Goal: Task Accomplishment & Management: Use online tool/utility

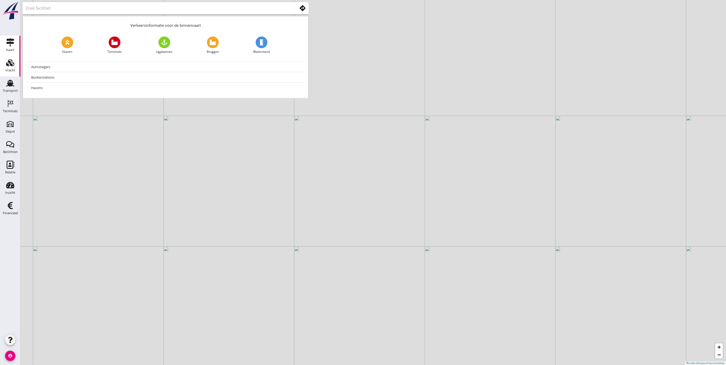
click at [3, 66] on link "Vracht Vracht" at bounding box center [10, 66] width 20 height 20
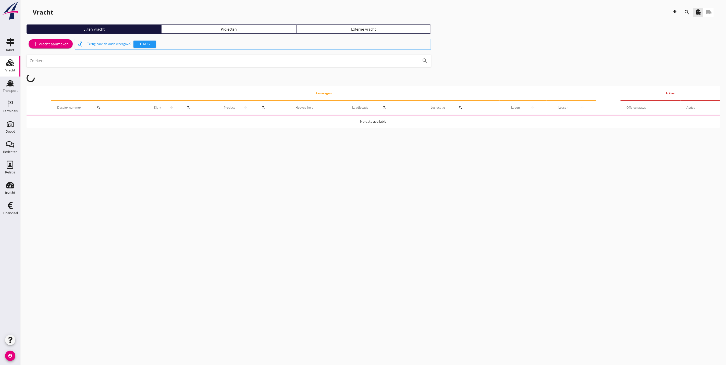
click at [212, 22] on div "Vracht download search directions_boat local_shipping Eigen vracht Projecten Ex…" at bounding box center [372, 69] width 705 height 138
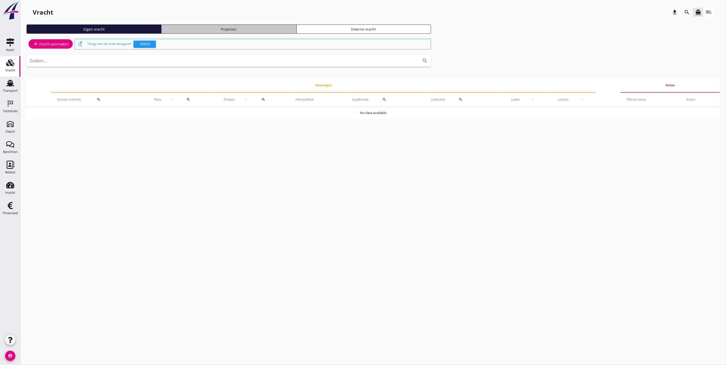
click at [213, 25] on link "Projecten" at bounding box center [228, 28] width 135 height 9
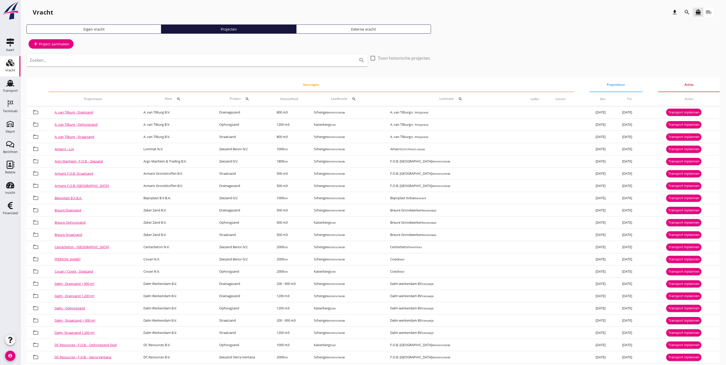
click at [686, 11] on icon "search" at bounding box center [686, 12] width 6 height 6
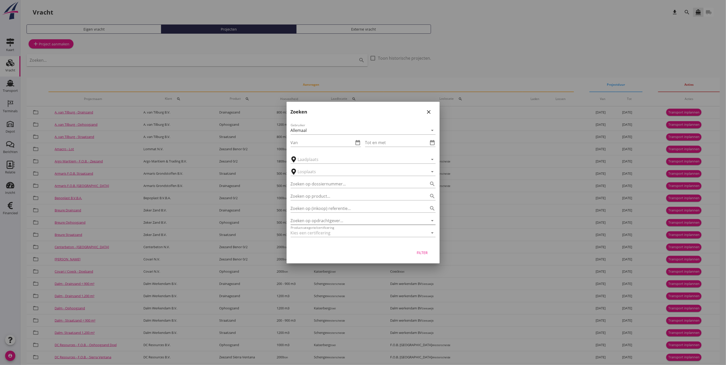
click at [370, 218] on input "Zoeken op opdrachtgever..." at bounding box center [355, 221] width 131 height 8
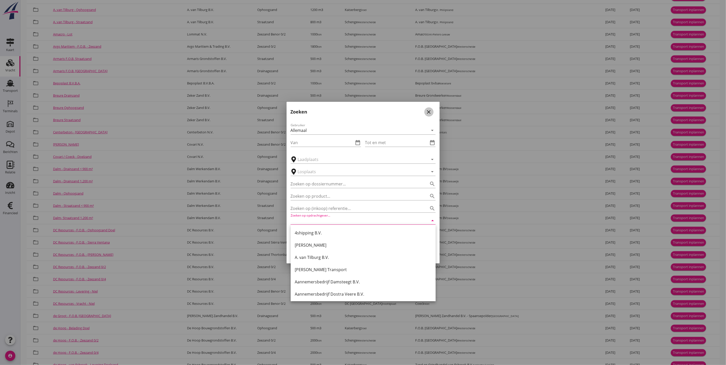
click at [424, 111] on div "close" at bounding box center [428, 112] width 9 height 6
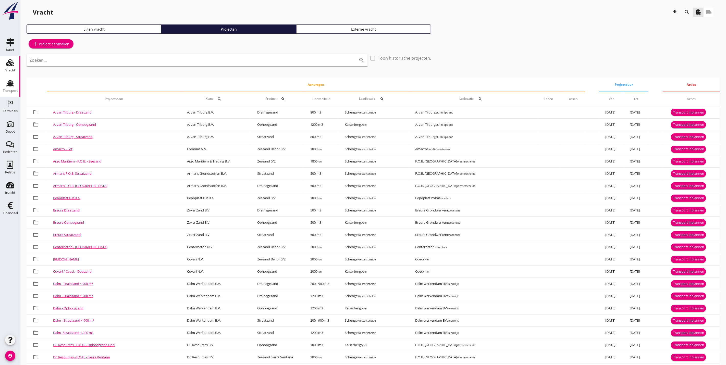
click at [4, 88] on div "Transport" at bounding box center [10, 90] width 15 height 7
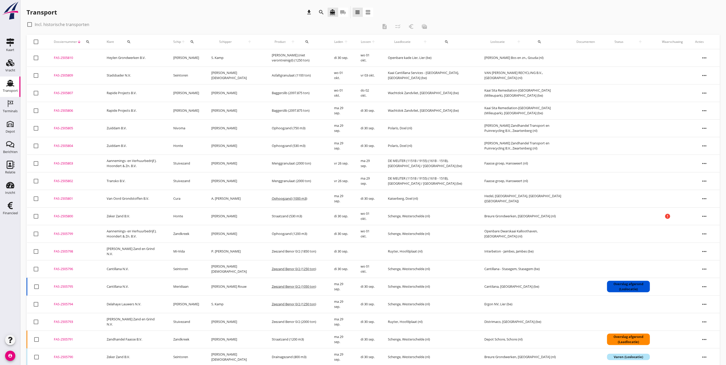
click at [194, 40] on icon "search" at bounding box center [192, 42] width 4 height 4
click at [215, 55] on input "Zoek op (scheeps)naam" at bounding box center [223, 57] width 53 height 8
click at [237, 70] on div "ENI: 02318319 (L:86 x B:11.45)" at bounding box center [246, 72] width 62 height 5
click at [266, 58] on icon "check" at bounding box center [269, 56] width 6 height 6
type input "[PERSON_NAME]"
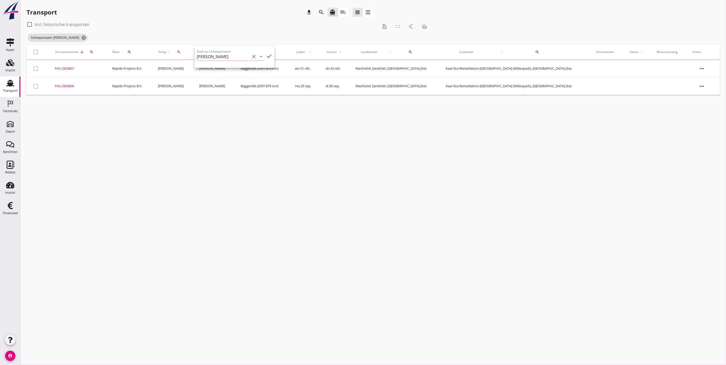
click at [163, 129] on div "cancel You are impersonating another user. Transport download search directions…" at bounding box center [372, 182] width 705 height 365
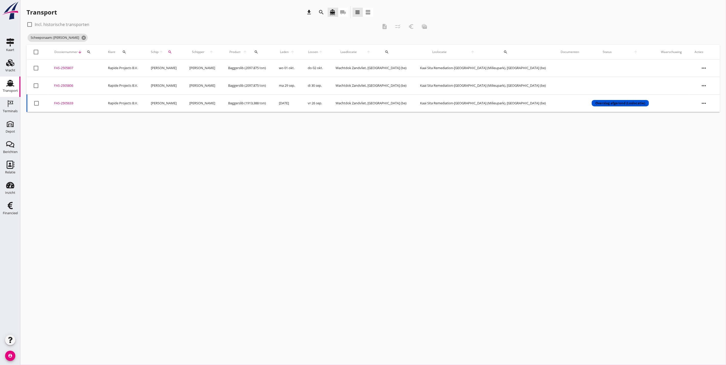
click at [51, 100] on td "FAS-2505633 upload_file Drop hier uw bestand om het aan het dossier toe te voeg…" at bounding box center [75, 103] width 54 height 18
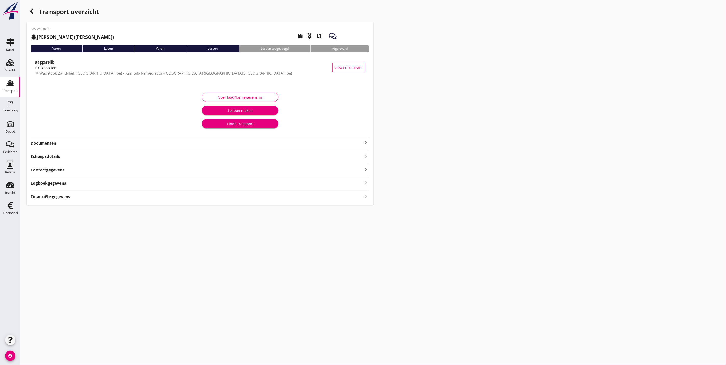
click at [61, 145] on strong "Documenten" at bounding box center [197, 143] width 332 height 6
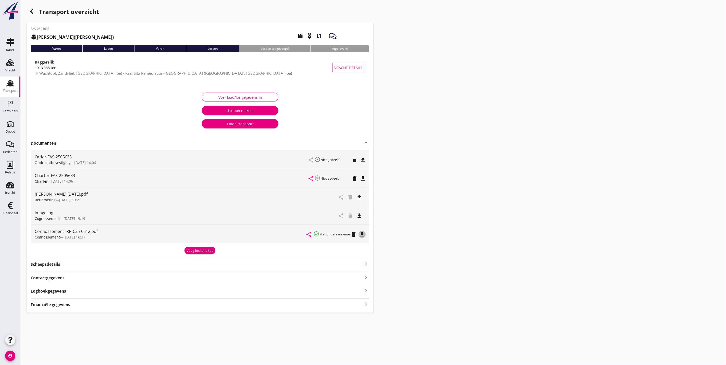
click at [364, 236] on icon "file_download" at bounding box center [362, 234] width 6 height 6
click at [362, 160] on icon "file_download" at bounding box center [363, 160] width 6 height 6
click at [362, 178] on icon "file_download" at bounding box center [363, 178] width 6 height 6
click at [363, 160] on icon "open_in_browser" at bounding box center [363, 160] width 6 height 6
click at [362, 236] on icon "open_in_browser" at bounding box center [362, 234] width 6 height 6
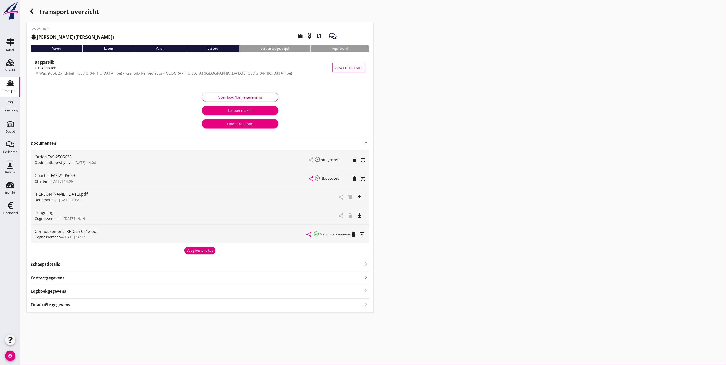
click at [361, 216] on icon "file_download" at bounding box center [359, 216] width 6 height 6
click at [358, 197] on icon "file_download" at bounding box center [359, 197] width 6 height 6
click at [232, 93] on button "Voer laad/los gegevens in" at bounding box center [240, 97] width 77 height 9
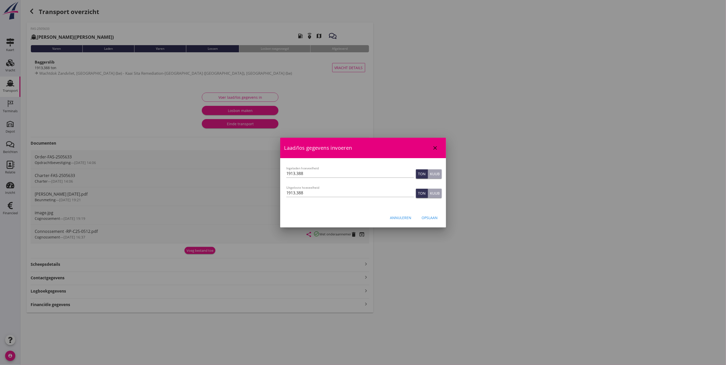
click at [429, 220] on button "Opslaan" at bounding box center [429, 217] width 24 height 9
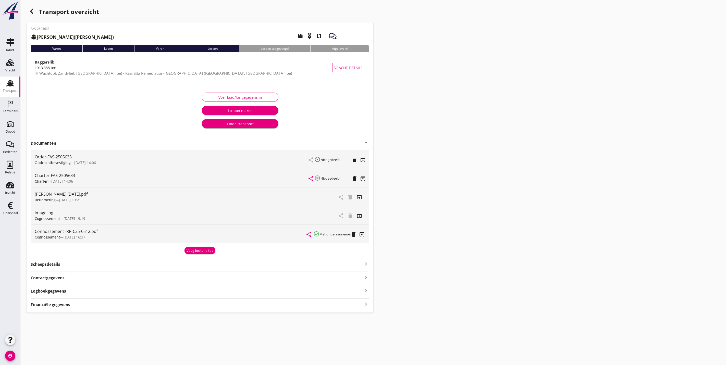
click at [67, 291] on div "Logboekgegevens keyboard_arrow_right" at bounding box center [200, 290] width 338 height 7
click at [261, 125] on div "Einde transport" at bounding box center [240, 123] width 68 height 5
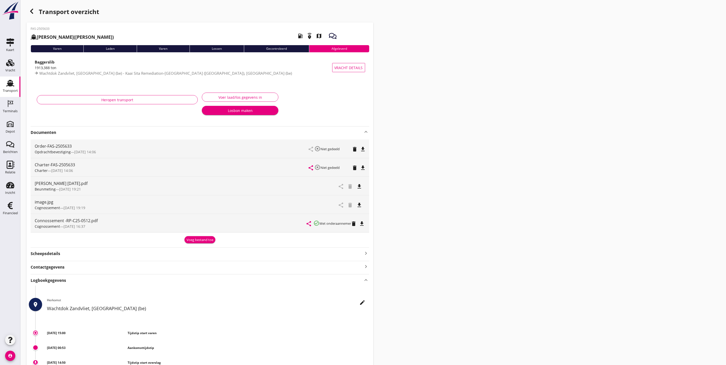
click at [10, 88] on div "Transport" at bounding box center [10, 90] width 15 height 7
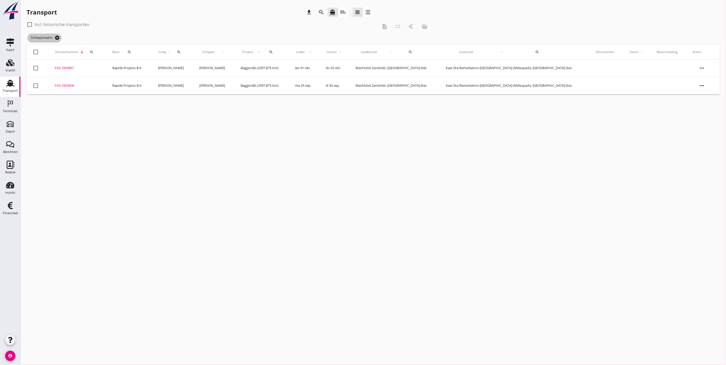
click at [58, 37] on icon "cancel" at bounding box center [57, 37] width 5 height 5
click at [95, 43] on div "search" at bounding box center [91, 42] width 10 height 4
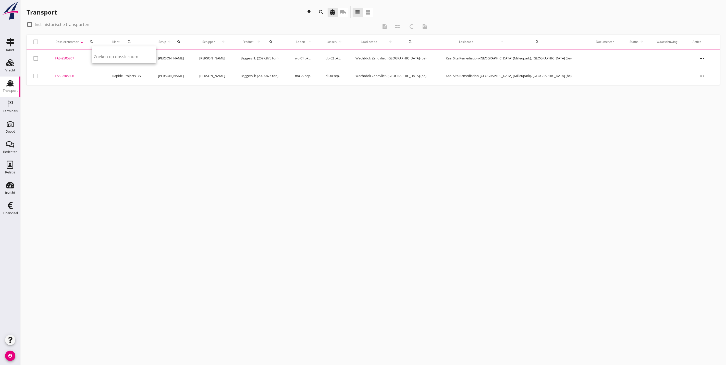
click at [104, 59] on input "Zoeken op dossiernummer..." at bounding box center [120, 57] width 53 height 8
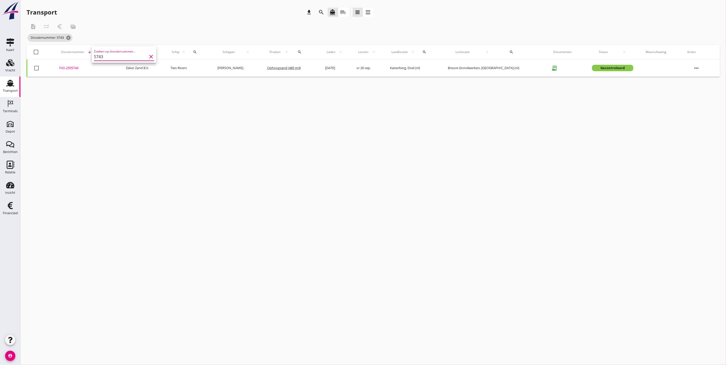
type input "5743"
click at [70, 67] on div "FAS-2505743" at bounding box center [86, 68] width 54 height 5
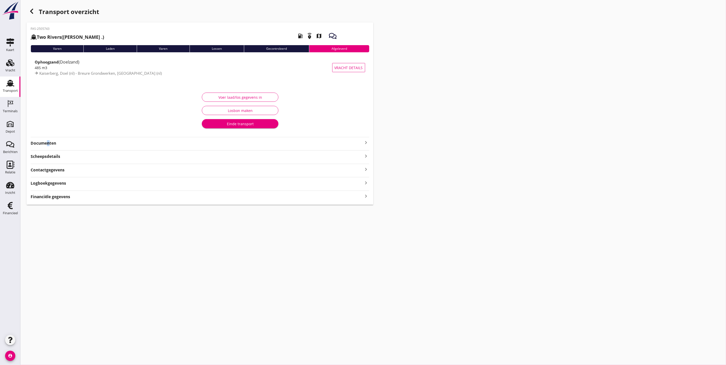
click at [46, 140] on strong "Documenten" at bounding box center [197, 143] width 332 height 6
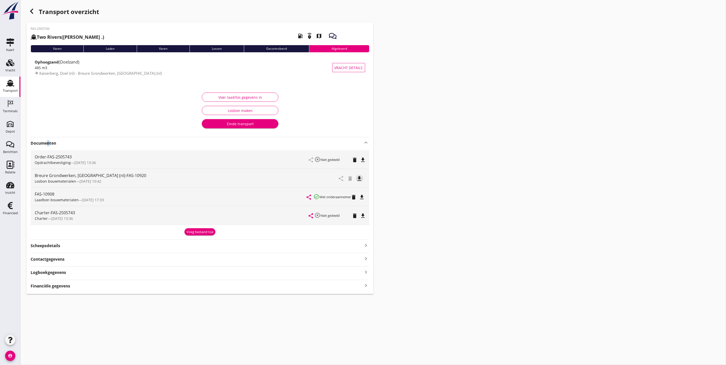
click at [358, 178] on icon "file_download" at bounding box center [359, 178] width 6 height 6
click at [30, 13] on icon "button" at bounding box center [32, 11] width 6 height 6
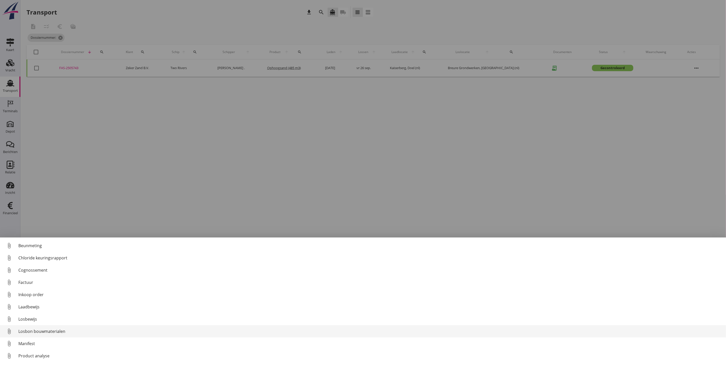
click at [59, 328] on link "attach_file Losbon bouwmaterialen" at bounding box center [363, 331] width 726 height 12
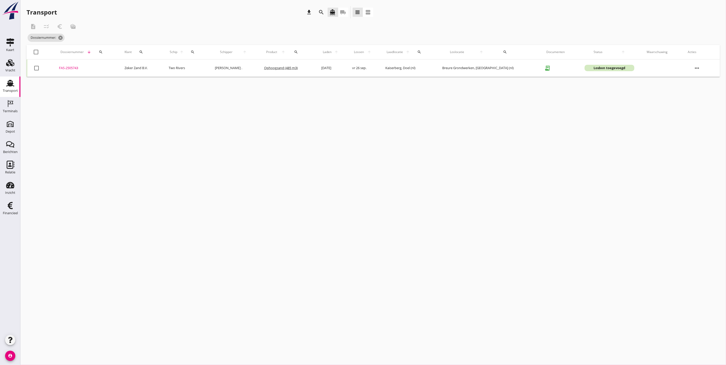
click at [71, 66] on div "FAS-2505743" at bounding box center [85, 68] width 53 height 5
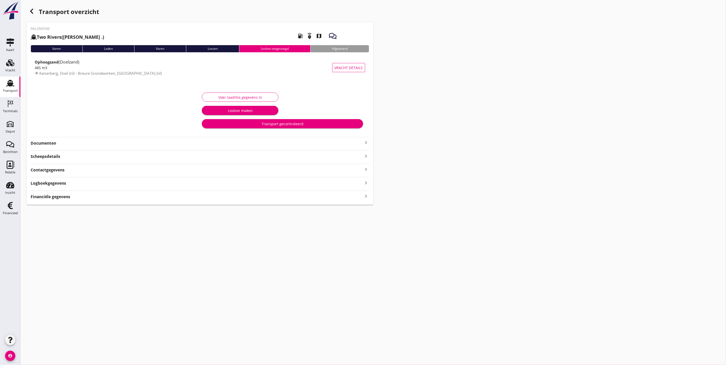
type input "508"
click at [257, 96] on div "Voer laad/los gegevens in" at bounding box center [240, 97] width 68 height 5
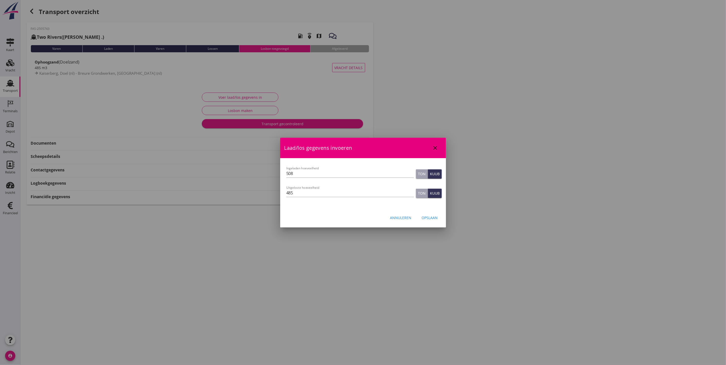
click at [351, 198] on div "Uitgeloste hoeveelheid 485" at bounding box center [350, 195] width 128 height 13
click at [350, 194] on input "485" at bounding box center [350, 193] width 128 height 8
type input "485"
click at [431, 217] on div "Opslaan" at bounding box center [430, 217] width 16 height 5
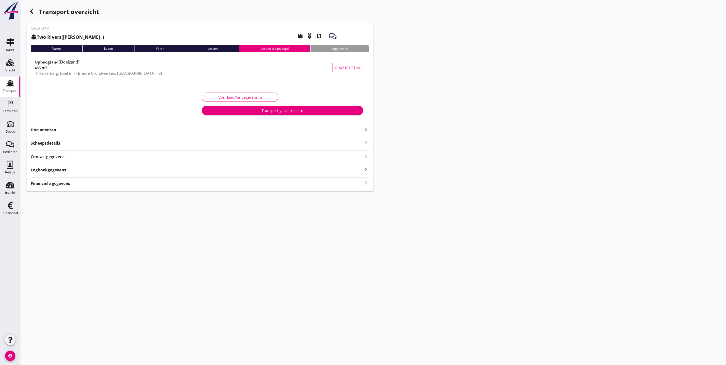
click at [110, 185] on div "FAS-2505743 Two Rivers (Louis .) local_gas_station emergency_share map Varen La…" at bounding box center [200, 106] width 347 height 169
click at [114, 171] on div "Logboekgegevens keyboard_arrow_right" at bounding box center [200, 169] width 338 height 7
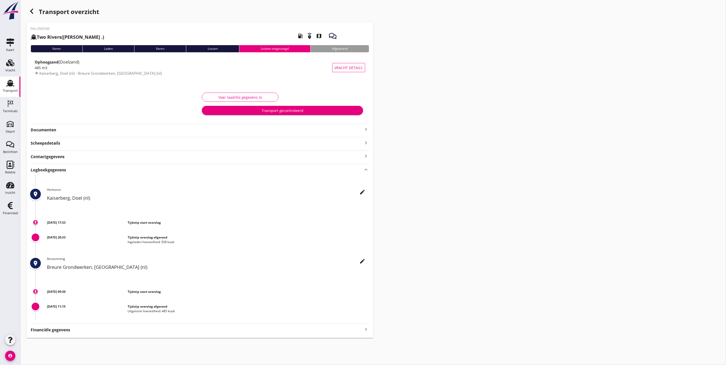
click at [49, 134] on div "FAS-2505743 Two Rivers (Louis .) local_gas_station emergency_share map Varen La…" at bounding box center [200, 179] width 347 height 315
click at [52, 133] on strong "Documenten" at bounding box center [197, 130] width 332 height 6
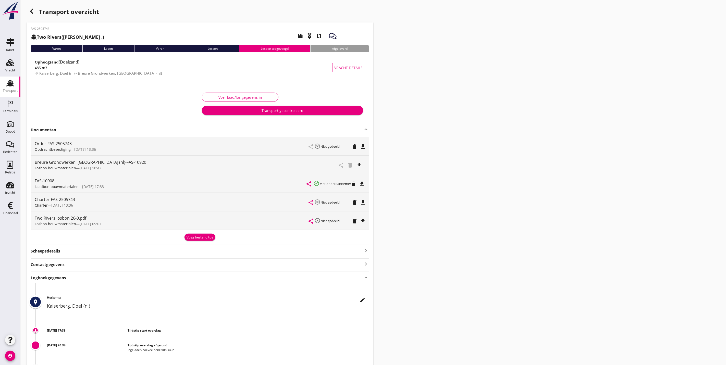
click at [364, 220] on icon "file_download" at bounding box center [363, 221] width 6 height 6
click at [313, 112] on div "Transport gecontroleerd" at bounding box center [282, 110] width 153 height 5
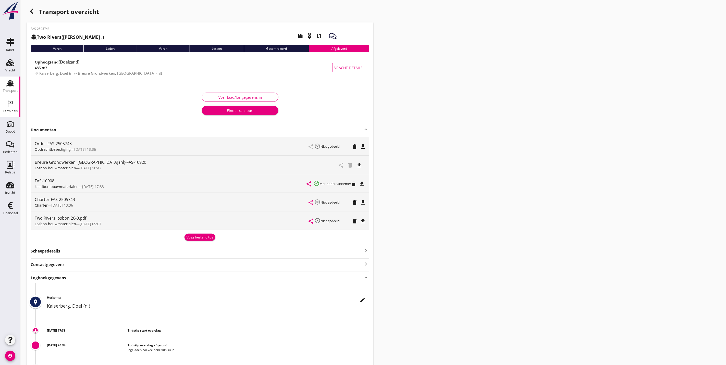
click at [11, 110] on div "Terminals" at bounding box center [10, 110] width 15 height 3
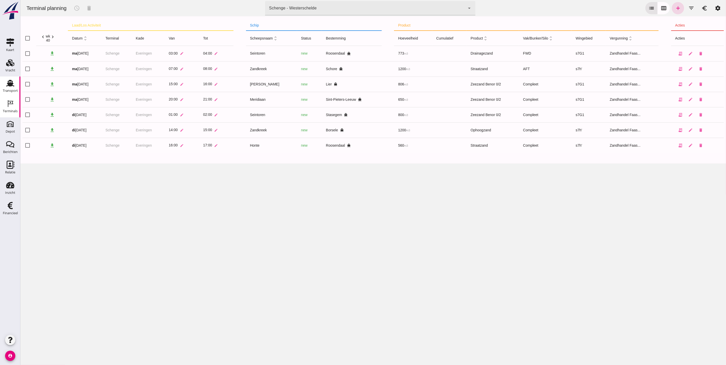
click at [8, 93] on div "Transport" at bounding box center [10, 90] width 15 height 7
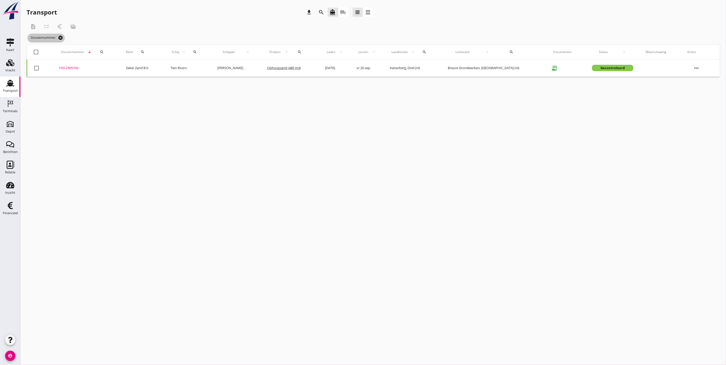
click at [62, 39] on icon "cancel" at bounding box center [60, 37] width 5 height 5
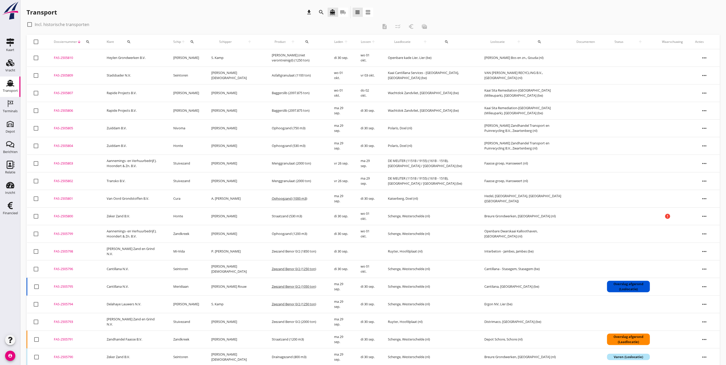
click at [90, 42] on icon "search" at bounding box center [88, 42] width 4 height 4
click at [95, 55] on input "Zoeken op dossiernummer..." at bounding box center [111, 57] width 53 height 8
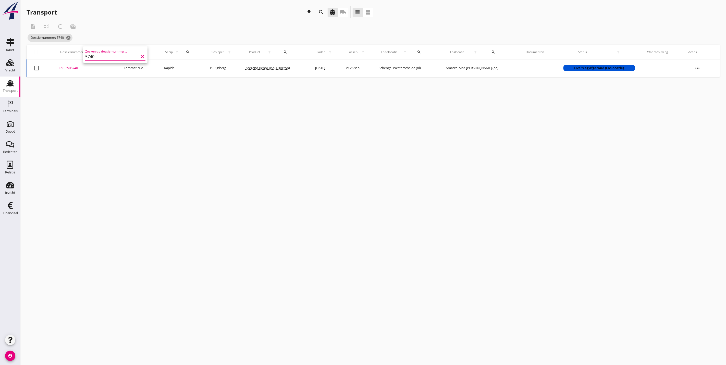
type input "5740"
click at [70, 70] on div "FAS-2505740" at bounding box center [85, 68] width 53 height 5
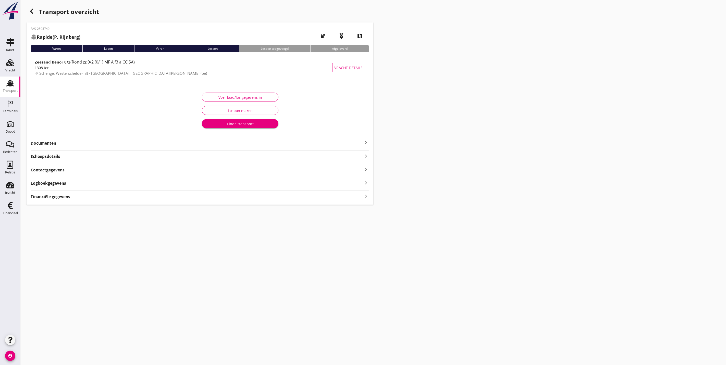
click at [103, 141] on strong "Documenten" at bounding box center [197, 143] width 332 height 6
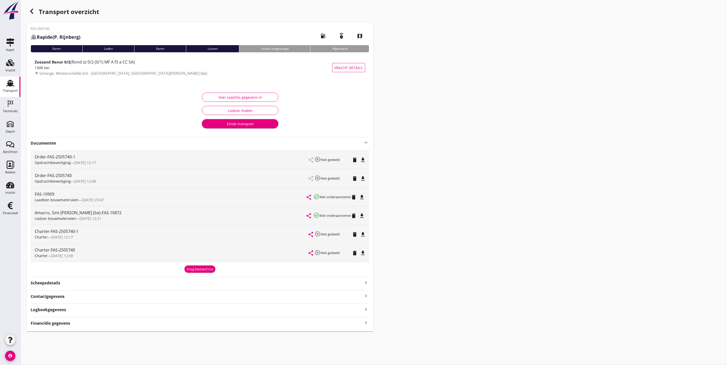
click at [362, 217] on icon "file_download" at bounding box center [362, 216] width 6 height 6
click at [29, 14] on icon "button" at bounding box center [32, 11] width 6 height 6
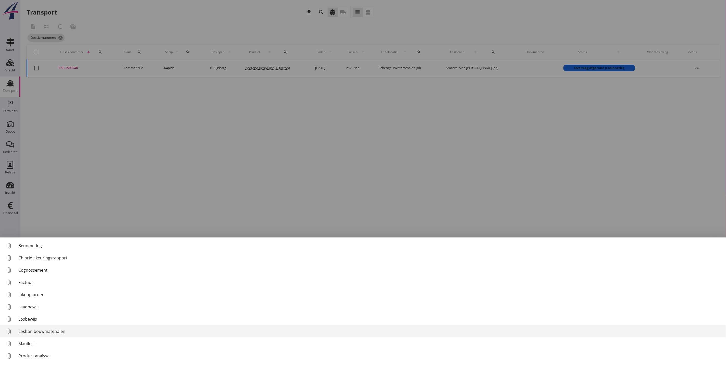
click at [45, 334] on div "Losbon bouwmaterialen" at bounding box center [369, 331] width 703 height 6
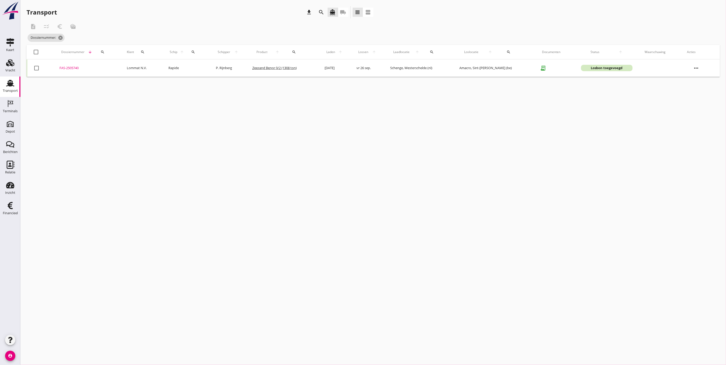
click at [76, 67] on div "FAS-2505740" at bounding box center [86, 68] width 55 height 5
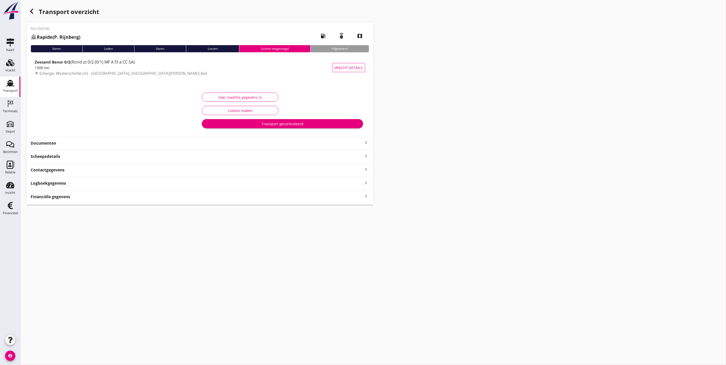
click at [99, 146] on strong "Documenten" at bounding box center [197, 143] width 332 height 6
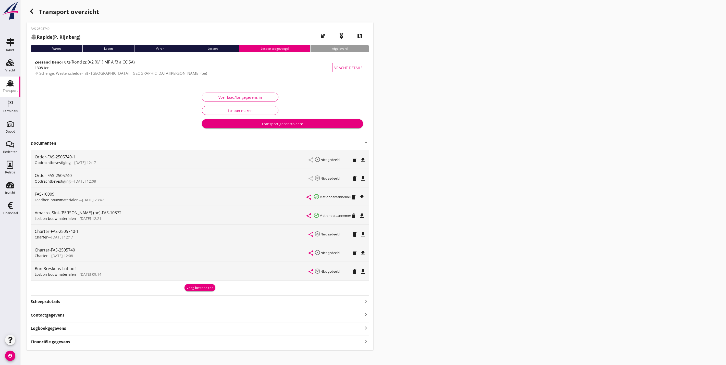
click at [230, 96] on div "Voer laad/los gegevens in" at bounding box center [240, 97] width 68 height 5
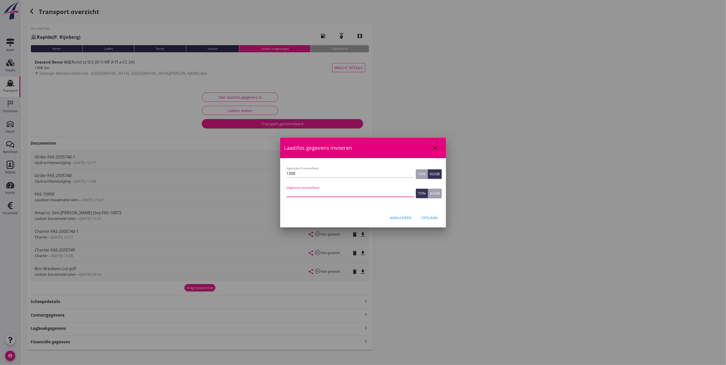
click at [327, 192] on input "Uitgeloste hoeveelheid" at bounding box center [350, 193] width 128 height 8
click at [329, 197] on div "Uitgeloste hoeveelheid" at bounding box center [350, 195] width 128 height 13
click at [331, 194] on input "Uitgeloste hoeveelheid" at bounding box center [350, 193] width 128 height 8
type input "1178"
click at [425, 221] on button "Opslaan" at bounding box center [429, 217] width 24 height 9
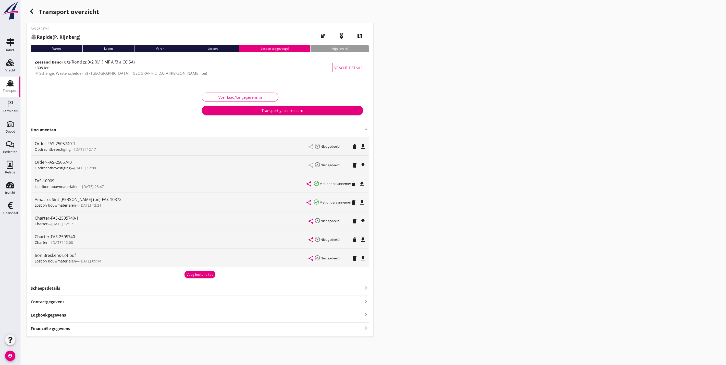
click at [134, 316] on div "Logboekgegevens keyboard_arrow_right" at bounding box center [200, 314] width 338 height 7
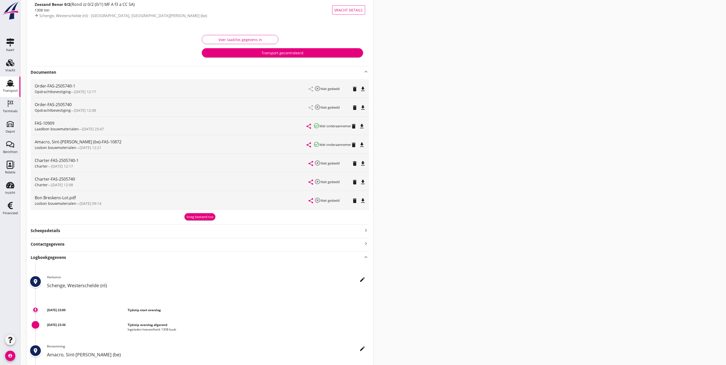
scroll to position [138, 0]
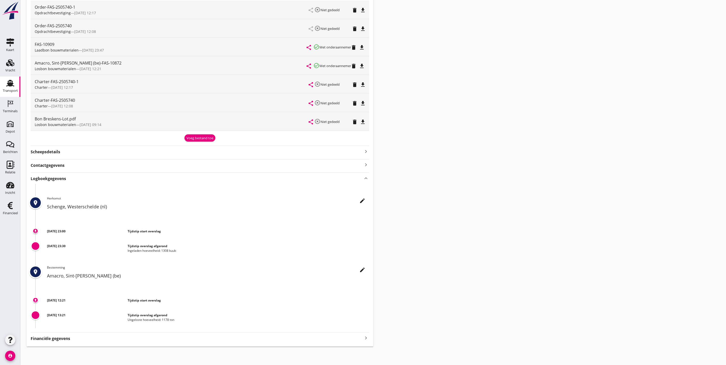
click at [363, 271] on icon "edit" at bounding box center [362, 270] width 6 height 6
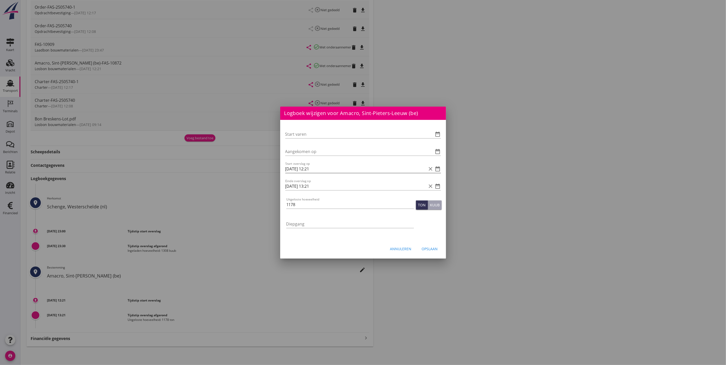
click at [438, 170] on icon "date_range" at bounding box center [438, 169] width 6 height 6
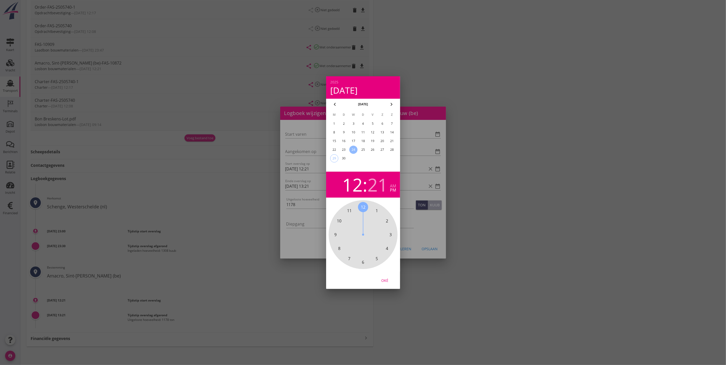
click at [371, 148] on div "26" at bounding box center [372, 150] width 8 height 8
click at [377, 210] on span "1" at bounding box center [376, 211] width 2 height 6
click at [366, 262] on div "00 05 10 15 20 25 30 35 40 45 50 55" at bounding box center [362, 234] width 55 height 55
drag, startPoint x: 363, startPoint y: 262, endPoint x: 365, endPoint y: 265, distance: 3.2
click at [363, 262] on span "30" at bounding box center [363, 262] width 5 height 6
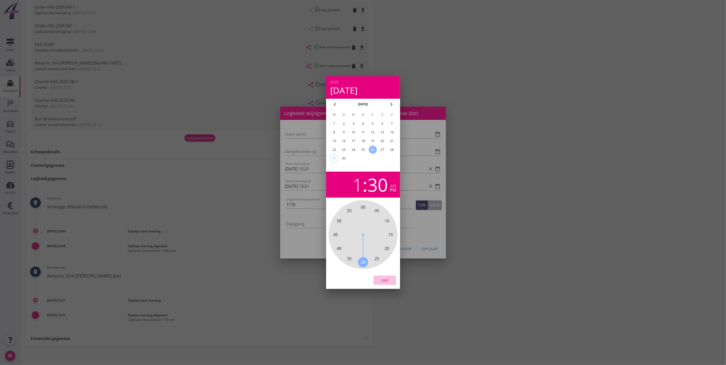
click at [385, 282] on div "Oké" at bounding box center [384, 279] width 14 height 5
type input "[DATE] 13:30"
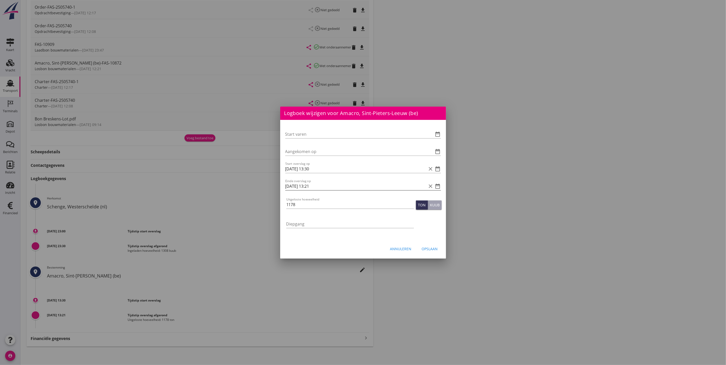
click at [437, 185] on icon "date_range" at bounding box center [438, 186] width 6 height 6
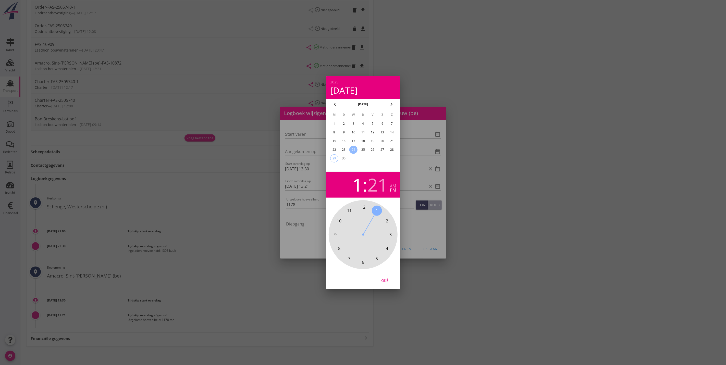
click at [370, 149] on div "26" at bounding box center [372, 150] width 8 height 8
click at [384, 246] on span "4" at bounding box center [387, 248] width 10 height 10
drag, startPoint x: 363, startPoint y: 262, endPoint x: 366, endPoint y: 266, distance: 5.6
click at [366, 266] on div "00 05 10 15 20 25 30 35 40 45 50 55" at bounding box center [362, 234] width 69 height 69
click at [362, 262] on span "30" at bounding box center [363, 262] width 5 height 6
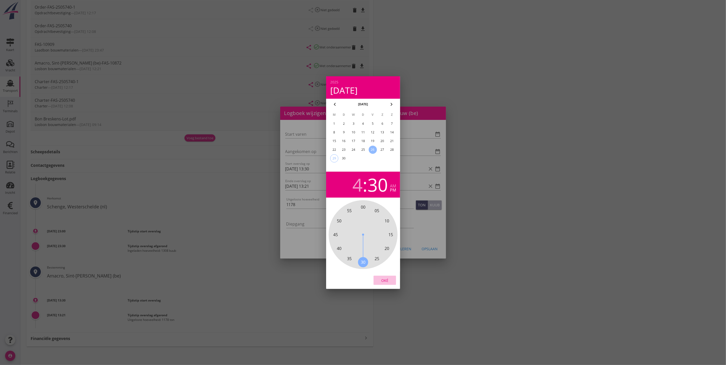
click at [386, 279] on div "Oké" at bounding box center [384, 279] width 14 height 5
type input "[DATE] 16:30"
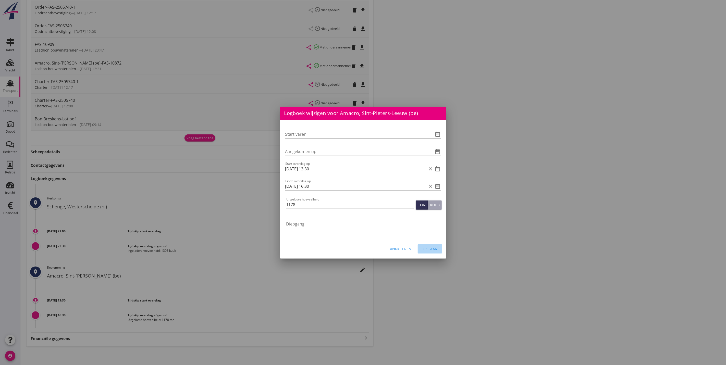
click at [428, 249] on div "Opslaan" at bounding box center [430, 248] width 16 height 5
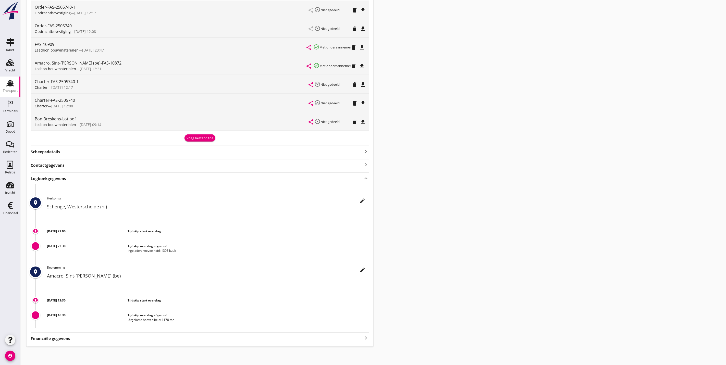
scroll to position [0, 0]
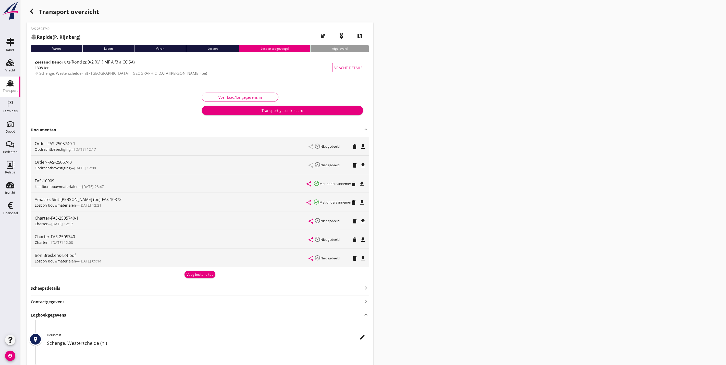
click at [272, 110] on div "Transport gecontroleerd" at bounding box center [282, 110] width 153 height 5
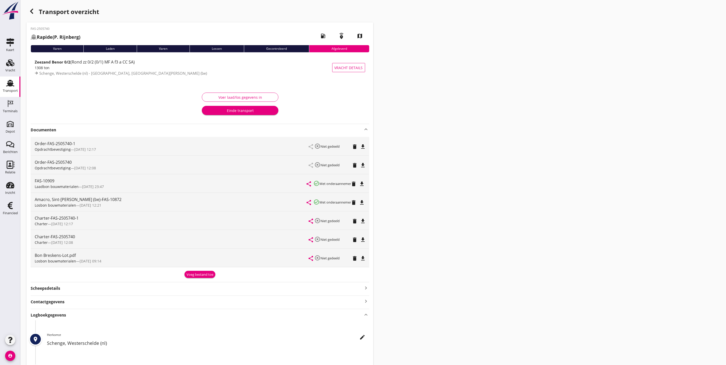
click at [26, 9] on div "Transport overzicht FAS-2505740 Rapide ([PERSON_NAME]) local_gas_station emerge…" at bounding box center [372, 244] width 705 height 489
click at [34, 11] on icon "button" at bounding box center [32, 11] width 6 height 6
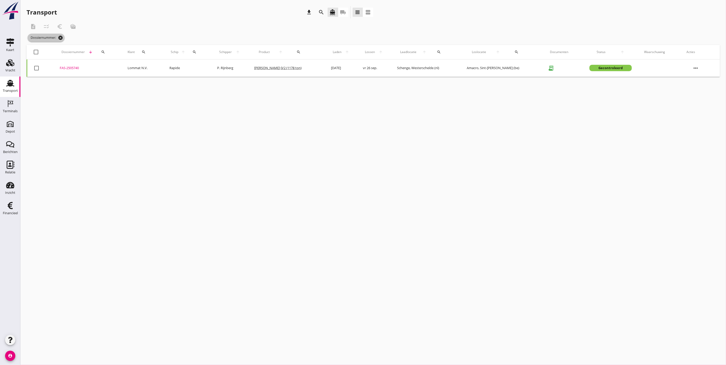
click at [61, 40] on icon "cancel" at bounding box center [60, 37] width 5 height 5
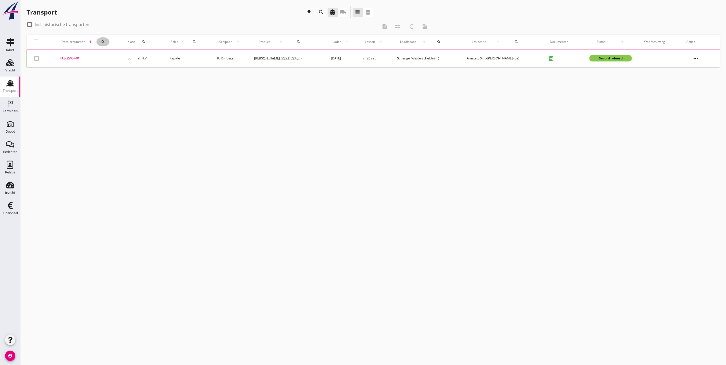
click at [103, 41] on icon "search" at bounding box center [103, 42] width 4 height 4
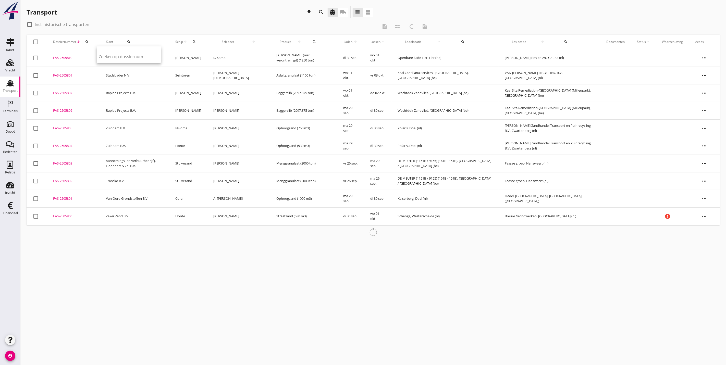
click at [88, 42] on icon "search" at bounding box center [87, 42] width 4 height 4
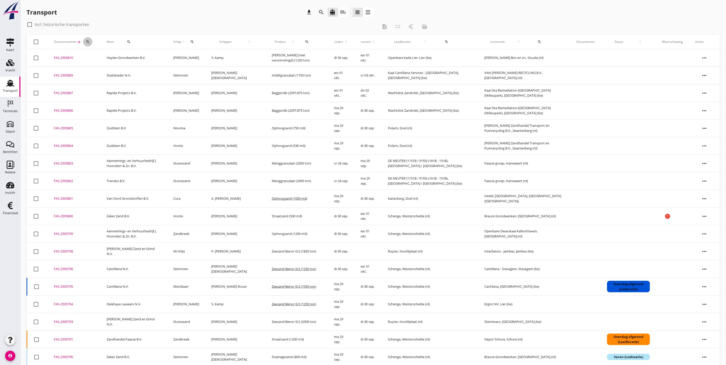
click at [90, 40] on div "search" at bounding box center [87, 42] width 9 height 4
click at [114, 57] on input "Zoeken op dossiernummer..." at bounding box center [111, 57] width 53 height 8
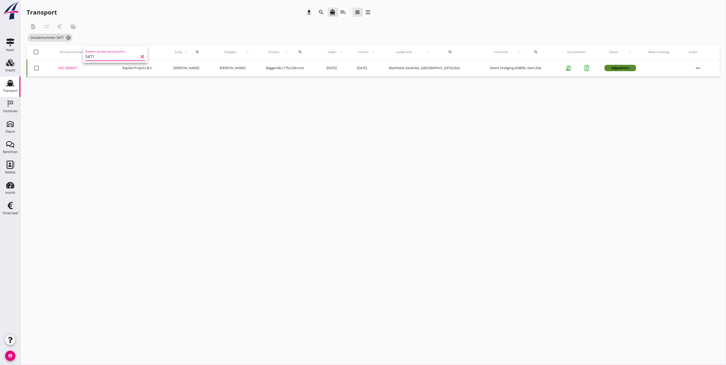
type input "5471"
click at [75, 68] on div "FAS-2505471" at bounding box center [84, 68] width 52 height 5
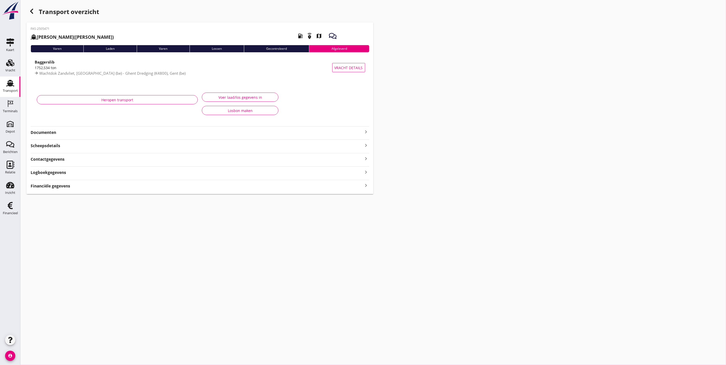
click at [56, 133] on strong "Documenten" at bounding box center [197, 133] width 332 height 6
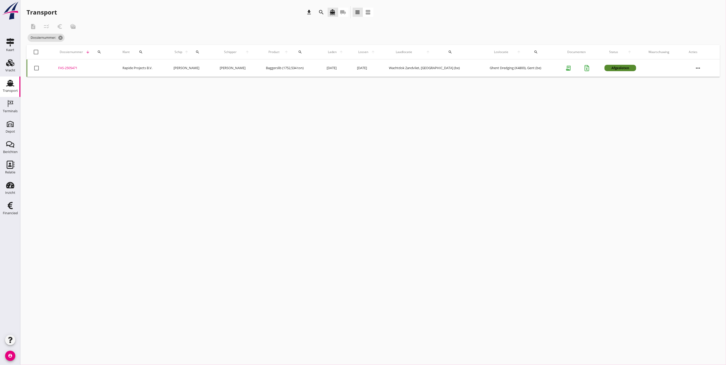
click at [70, 65] on td "FAS-2505471 upload_file Drop hier uw bestand om het aan het dossier toe te voeg…" at bounding box center [84, 67] width 64 height 17
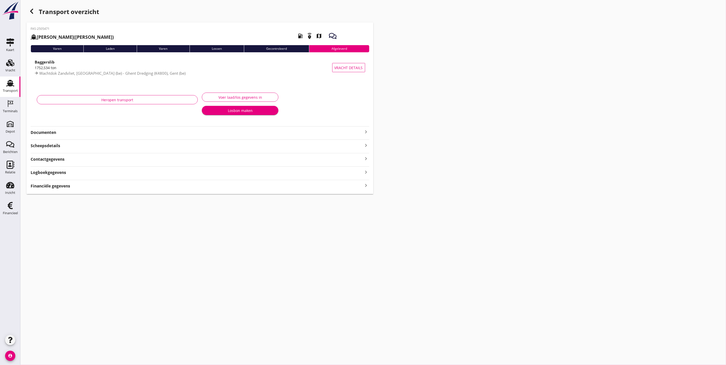
click at [79, 135] on strong "Documenten" at bounding box center [197, 133] width 332 height 6
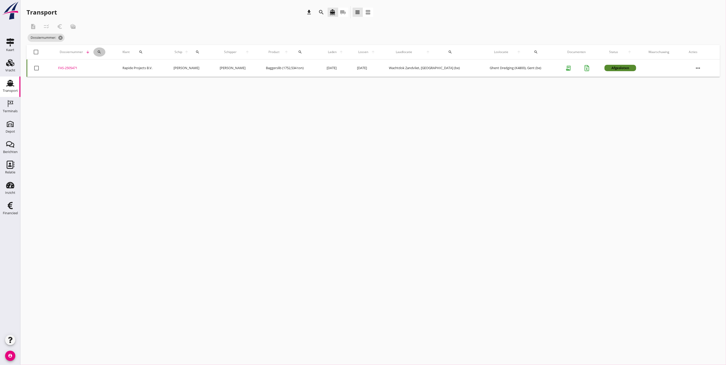
click at [100, 48] on button "search" at bounding box center [99, 51] width 12 height 9
click at [108, 65] on input "Zoeken op dossiernummer..." at bounding box center [122, 67] width 53 height 8
type input "5741"
click at [78, 72] on td "FAS-2505741 upload_file Drop hier uw bestand om het aan het dossier toe te voeg…" at bounding box center [81, 67] width 60 height 17
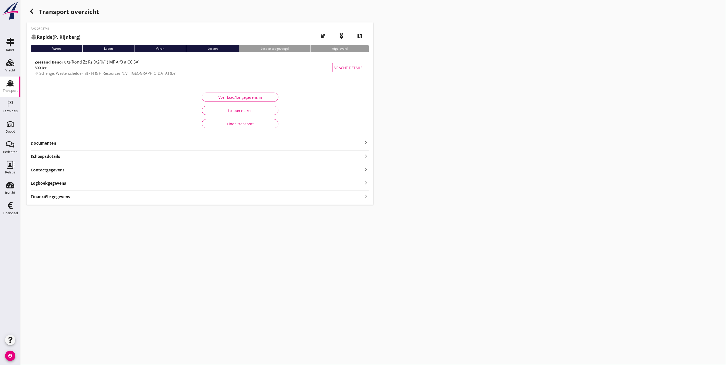
click at [59, 139] on div "Documenten keyboard_arrow_right" at bounding box center [200, 142] width 338 height 7
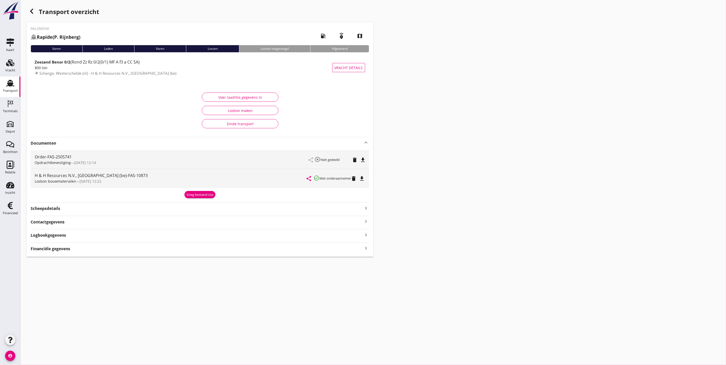
click at [365, 179] on icon "file_download" at bounding box center [362, 178] width 6 height 6
click at [30, 11] on icon "button" at bounding box center [32, 11] width 6 height 6
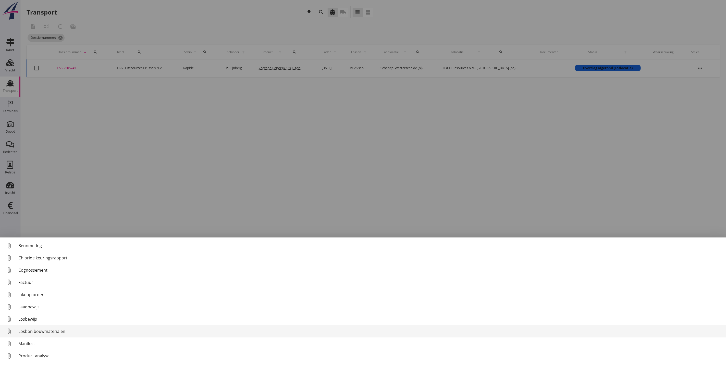
click at [48, 331] on div "Losbon bouwmaterialen" at bounding box center [369, 331] width 703 height 6
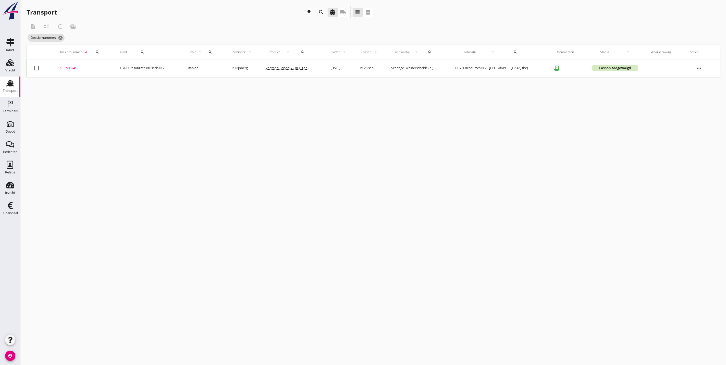
click at [70, 70] on td "FAS-2505741 upload_file Drop hier uw bestand om het aan het dossier toe te voeg…" at bounding box center [83, 67] width 62 height 17
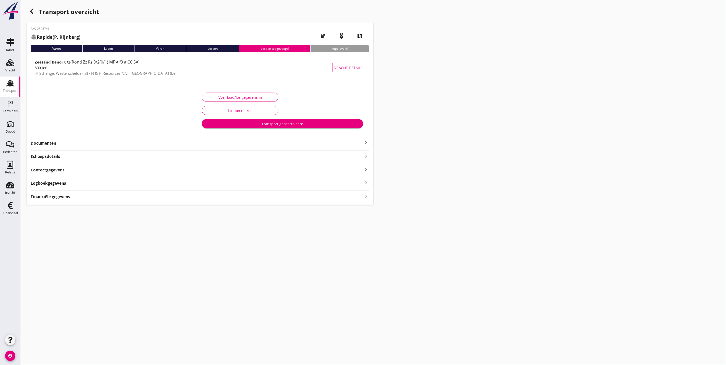
drag, startPoint x: 162, startPoint y: 229, endPoint x: 188, endPoint y: 180, distance: 55.1
drag, startPoint x: 188, startPoint y: 180, endPoint x: 155, endPoint y: 87, distance: 98.8
click at [155, 87] on div "Voer laad/los gegevens in Losbon maken Transport gecontroleerd" at bounding box center [200, 110] width 338 height 51
click at [72, 181] on div "Logboekgegevens keyboard_arrow_right" at bounding box center [200, 182] width 338 height 7
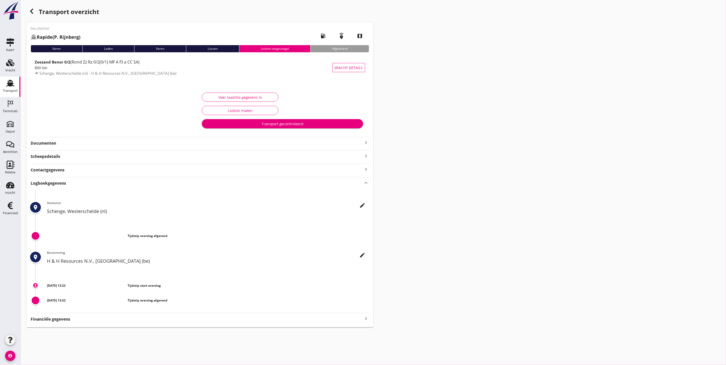
click at [72, 181] on div "Logboekgegevens keyboard_arrow_up" at bounding box center [200, 182] width 338 height 7
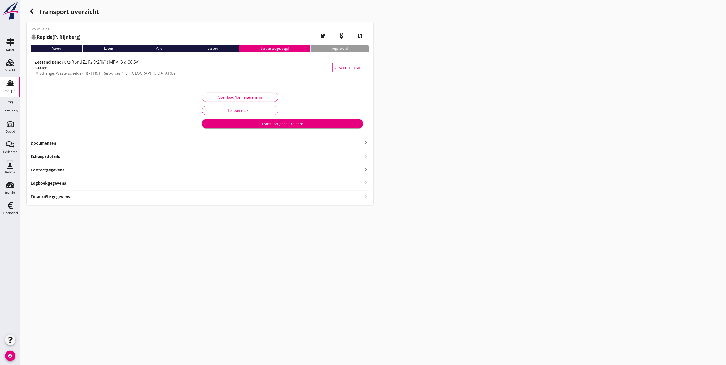
click at [213, 98] on div "Voer laad/los gegevens in" at bounding box center [240, 97] width 68 height 5
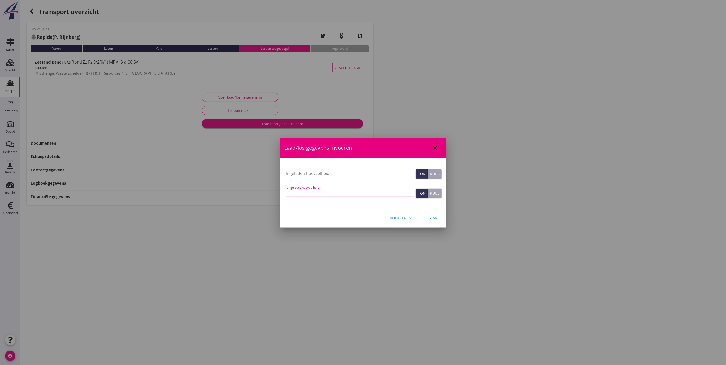
click at [319, 192] on input "Uitgeloste hoeveelheid" at bounding box center [350, 193] width 128 height 8
type input "929"
click at [431, 216] on div "Opslaan" at bounding box center [430, 217] width 16 height 5
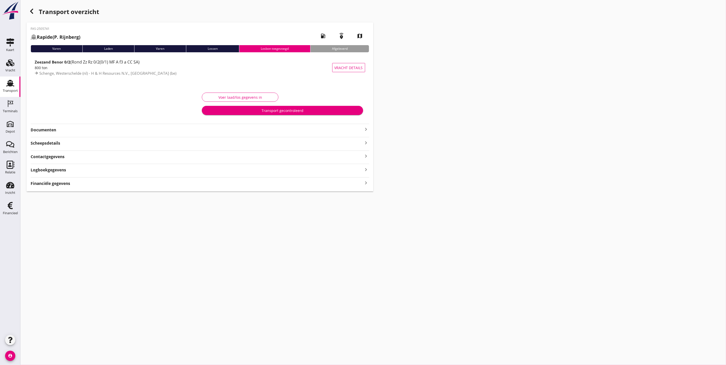
click at [63, 169] on strong "Logboekgegevens" at bounding box center [48, 170] width 35 height 6
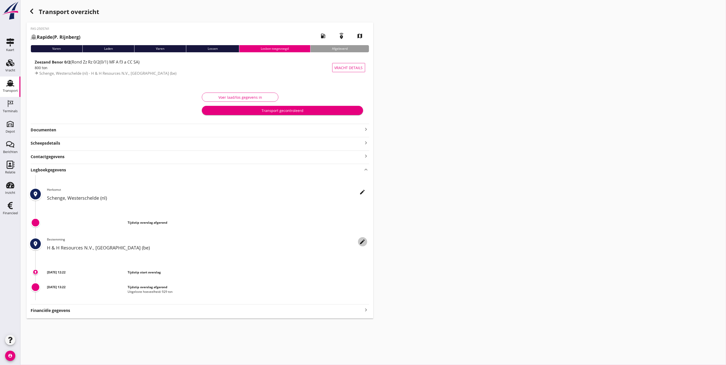
click at [360, 240] on icon "edit" at bounding box center [362, 242] width 6 height 6
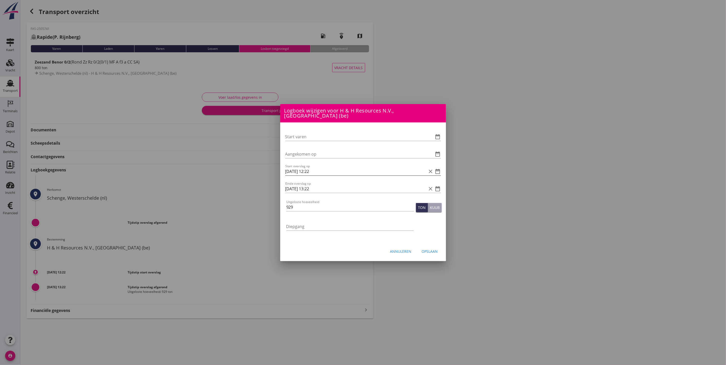
click at [440, 168] on icon "date_range" at bounding box center [438, 171] width 6 height 6
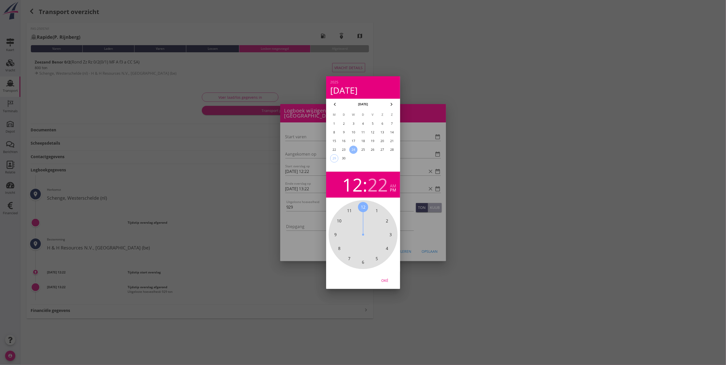
click at [373, 149] on div "26" at bounding box center [372, 150] width 8 height 8
click at [350, 258] on span "7" at bounding box center [349, 258] width 2 height 6
click at [337, 234] on span "45" at bounding box center [335, 235] width 5 height 6
click at [393, 184] on div "am" at bounding box center [393, 186] width 6 height 4
click at [386, 277] on div "Oké" at bounding box center [384, 279] width 14 height 5
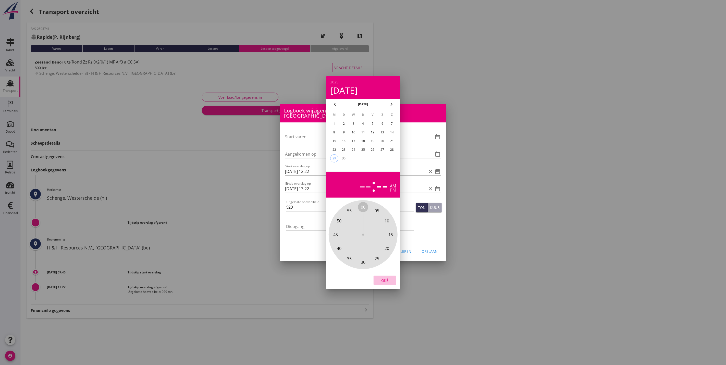
type input "[DATE] 07:45"
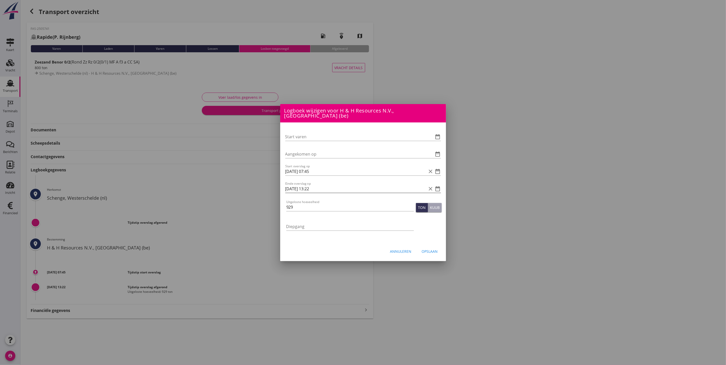
click at [437, 186] on icon "date_range" at bounding box center [438, 189] width 6 height 6
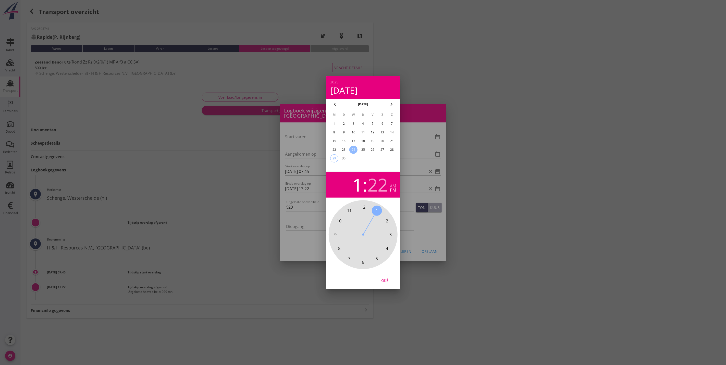
click at [372, 146] on div "26" at bounding box center [372, 150] width 8 height 8
click at [336, 232] on span "9" at bounding box center [335, 235] width 2 height 6
click at [391, 233] on span "15" at bounding box center [390, 235] width 5 height 6
click at [387, 279] on div "Oké" at bounding box center [384, 279] width 14 height 5
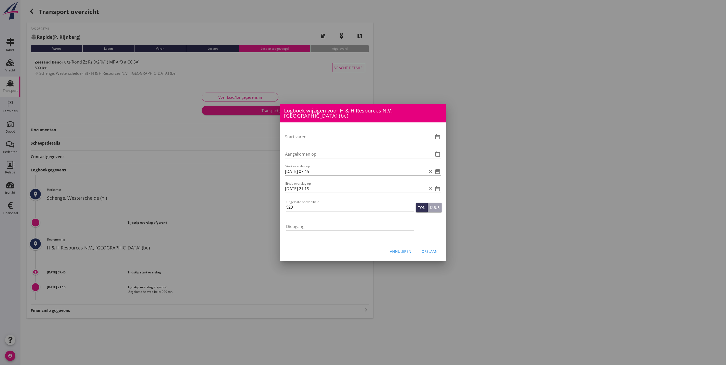
click at [439, 186] on icon "date_range" at bounding box center [438, 189] width 6 height 6
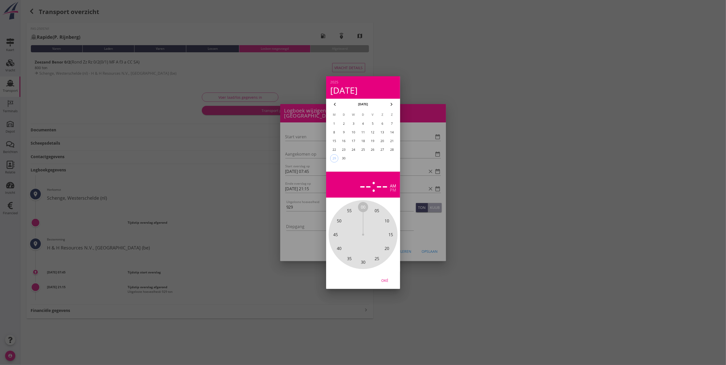
click at [366, 185] on div "--" at bounding box center [365, 185] width 12 height 18
drag, startPoint x: 336, startPoint y: 234, endPoint x: 338, endPoint y: 231, distance: 2.9
click at [336, 234] on span "9" at bounding box center [335, 235] width 2 height 6
click at [396, 188] on div "pm" at bounding box center [393, 190] width 6 height 4
click at [390, 232] on div "00 05 10 15 20 25 30 35 40 45 50 55" at bounding box center [362, 234] width 55 height 55
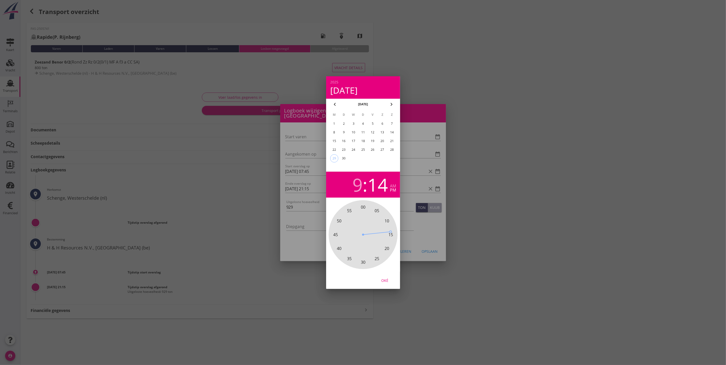
click at [389, 232] on div at bounding box center [376, 233] width 27 height 3
click at [391, 234] on span "15" at bounding box center [390, 235] width 5 height 6
click at [386, 279] on div "Oké" at bounding box center [384, 279] width 14 height 5
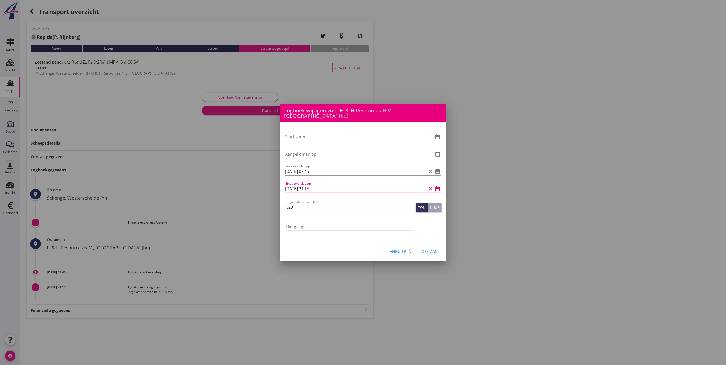
click at [324, 185] on input "[DATE] 21:15" at bounding box center [355, 189] width 141 height 8
type input "[DATE] 09:15"
click at [430, 249] on div "Opslaan" at bounding box center [430, 251] width 16 height 5
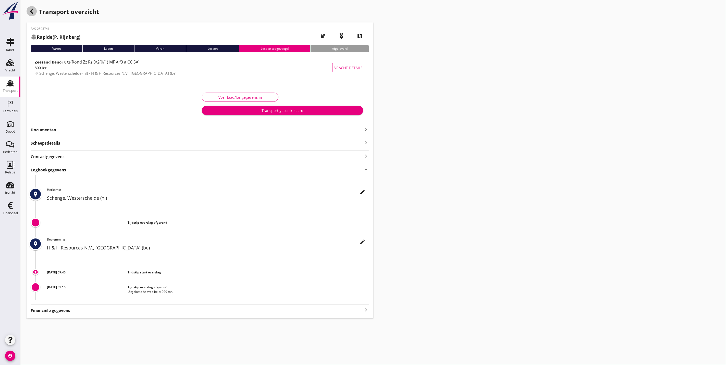
click at [34, 9] on icon "button" at bounding box center [32, 11] width 6 height 6
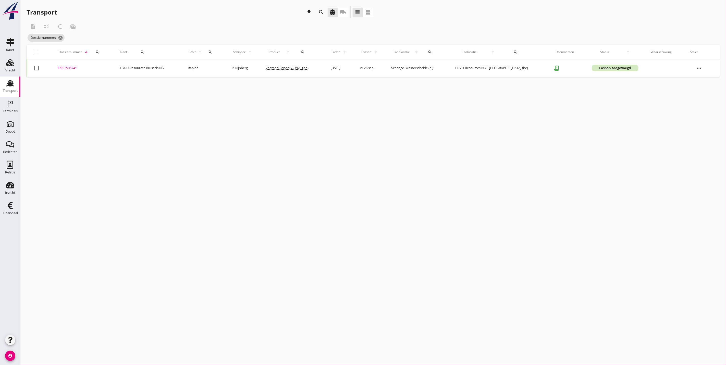
click at [77, 69] on div "FAS-2505741" at bounding box center [83, 68] width 50 height 5
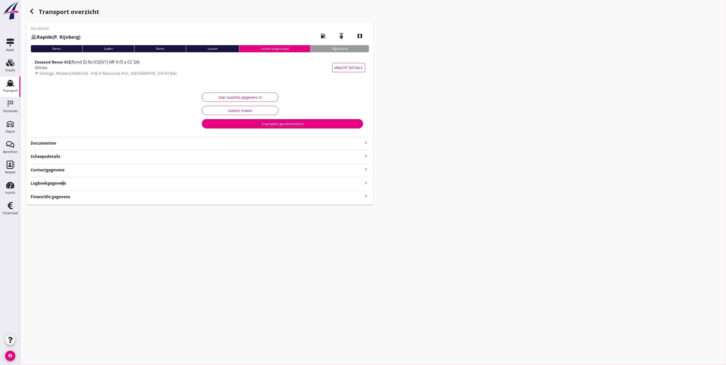
click at [60, 182] on strong "Logboekgegevens" at bounding box center [48, 183] width 35 height 6
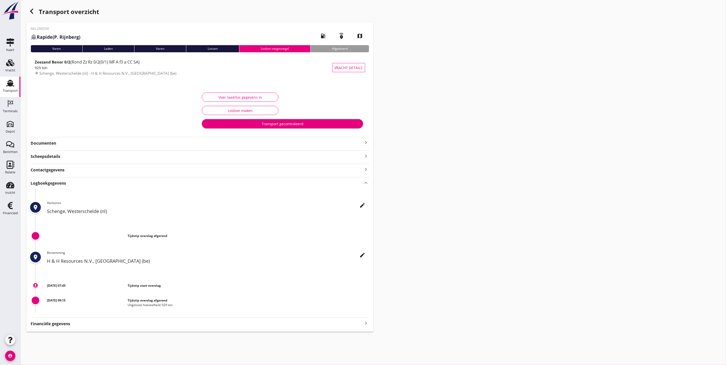
click at [52, 185] on strong "Logboekgegevens" at bounding box center [48, 183] width 35 height 6
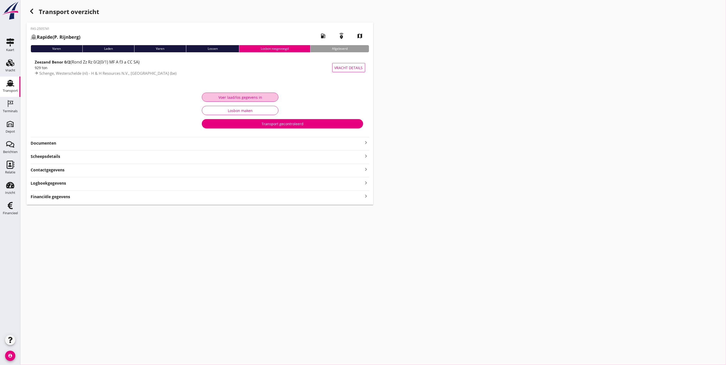
click at [243, 95] on div "Voer laad/los gegevens in" at bounding box center [240, 97] width 68 height 5
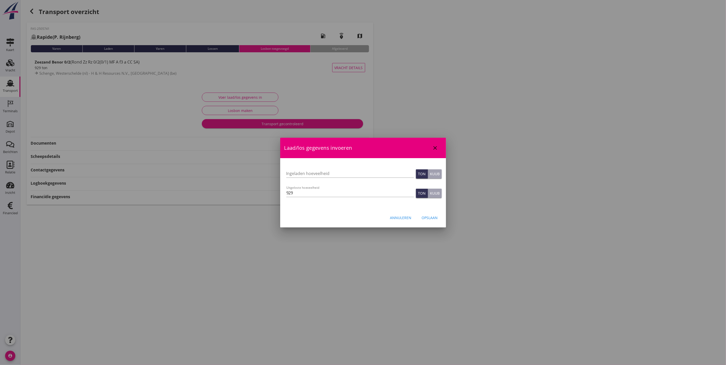
click at [431, 219] on div "Opslaan" at bounding box center [430, 217] width 16 height 5
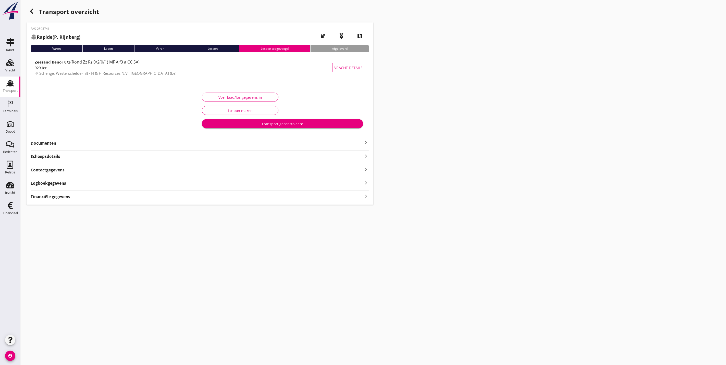
click at [288, 120] on button "Transport gecontroleerd" at bounding box center [282, 123] width 161 height 9
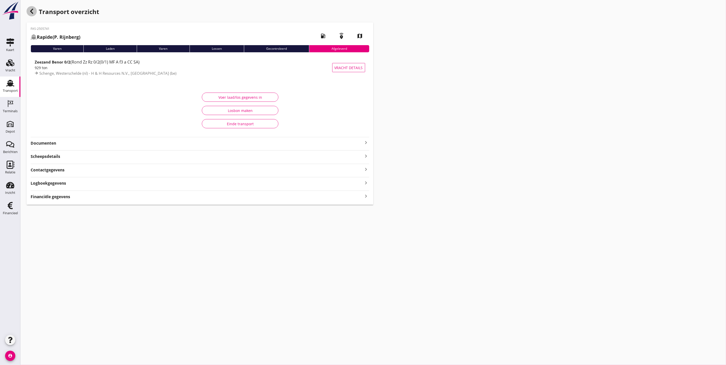
click at [35, 13] on div "button" at bounding box center [32, 11] width 10 height 10
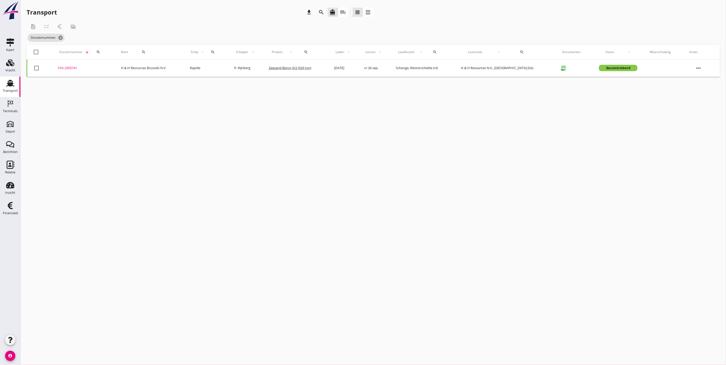
drag, startPoint x: 15, startPoint y: 93, endPoint x: 26, endPoint y: 91, distance: 11.8
click at [15, 93] on div "Transport" at bounding box center [10, 90] width 15 height 7
click at [11, 84] on use at bounding box center [10, 83] width 8 height 7
click at [8, 182] on icon "Inzicht" at bounding box center [10, 185] width 8 height 8
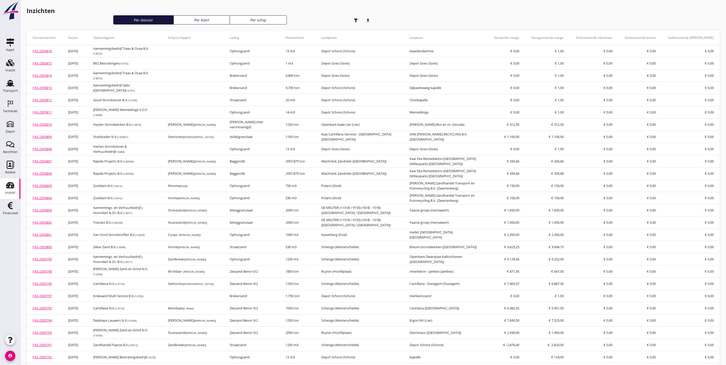
click at [208, 22] on div "Per klant" at bounding box center [202, 19] width 52 height 5
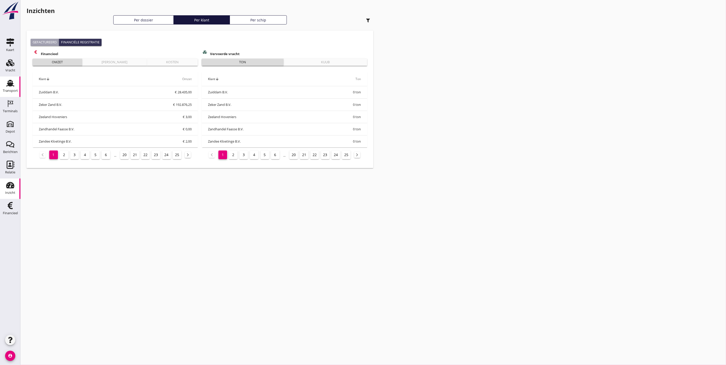
click at [16, 84] on div "Transport" at bounding box center [10, 83] width 12 height 8
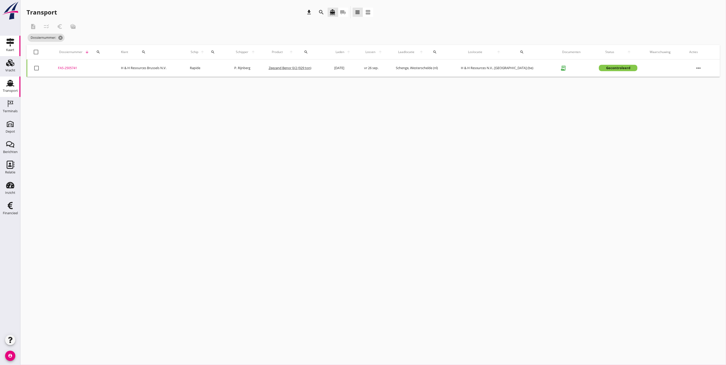
click at [10, 55] on link "Kaart Kaart" at bounding box center [10, 46] width 20 height 20
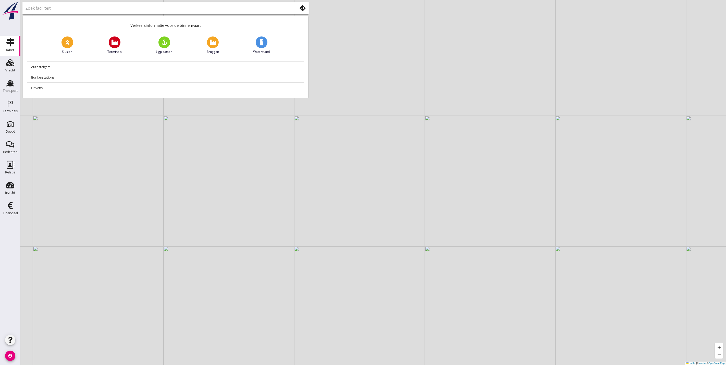
click at [12, 39] on use at bounding box center [10, 42] width 8 height 8
drag, startPoint x: 306, startPoint y: 124, endPoint x: 358, endPoint y: 198, distance: 91.3
click at [358, 198] on div "+ − Leaflet | © Mapbox © OpenStreetMap" at bounding box center [372, 182] width 705 height 365
click at [2, 88] on link "Transport Transport" at bounding box center [10, 87] width 20 height 20
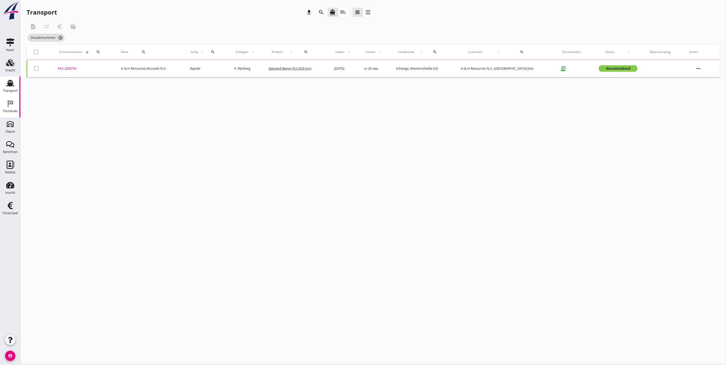
click at [14, 111] on div "Terminals" at bounding box center [10, 110] width 15 height 3
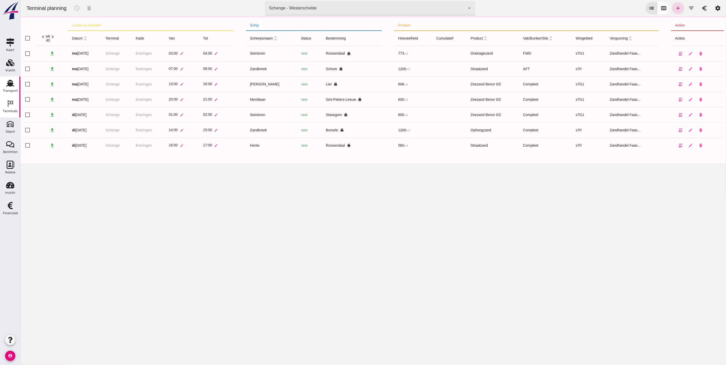
click at [8, 90] on div "Transport" at bounding box center [10, 90] width 15 height 3
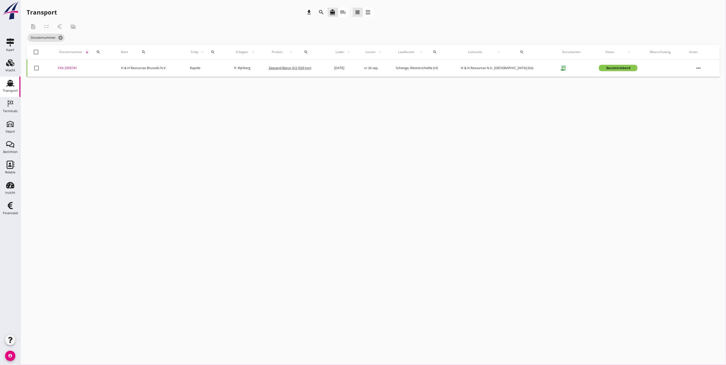
click at [353, 232] on div "cancel You are impersonating another user. Transport download search directions…" at bounding box center [372, 182] width 705 height 365
drag, startPoint x: 5, startPoint y: 86, endPoint x: 9, endPoint y: 85, distance: 4.5
click at [6, 86] on div "Transport" at bounding box center [10, 83] width 12 height 8
click at [71, 35] on icon "cancel" at bounding box center [68, 37] width 5 height 5
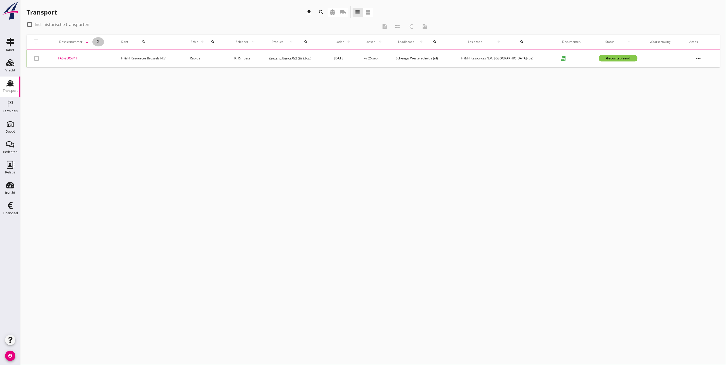
click at [98, 40] on icon "search" at bounding box center [98, 42] width 4 height 4
click at [112, 54] on input "Zoeken op dossiernummer..." at bounding box center [122, 57] width 53 height 8
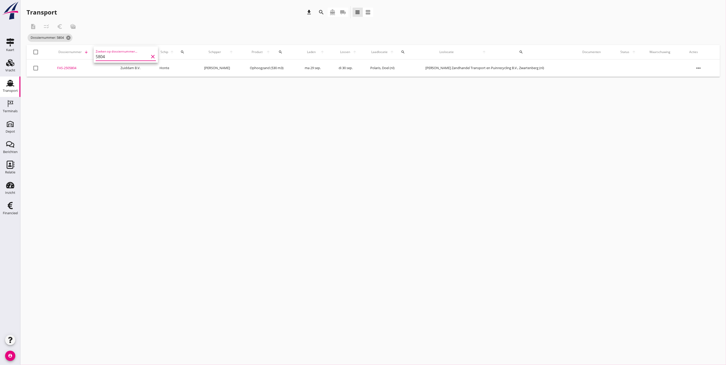
type input "5804"
click at [70, 66] on div "FAS-2505804" at bounding box center [82, 68] width 51 height 5
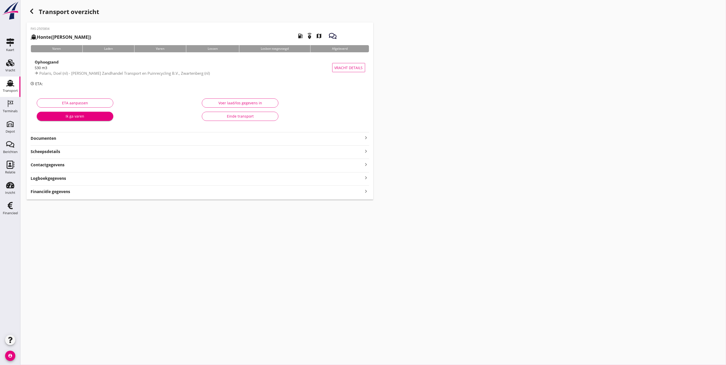
click at [50, 138] on strong "Documenten" at bounding box center [197, 138] width 332 height 6
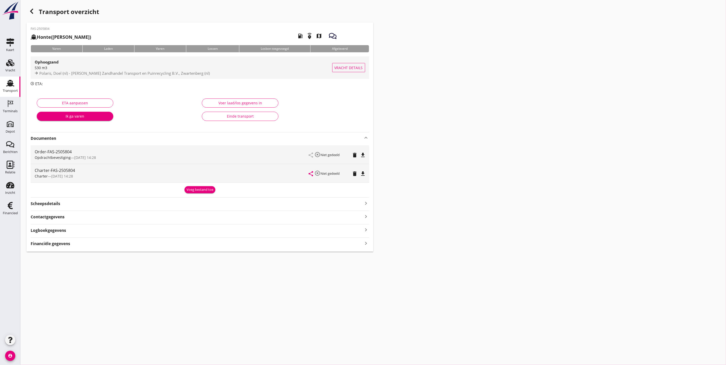
click at [88, 73] on span "Polaris, Doel (nl) - [PERSON_NAME] Zandhandel Transport en Puinrecycling B.V., …" at bounding box center [124, 73] width 170 height 5
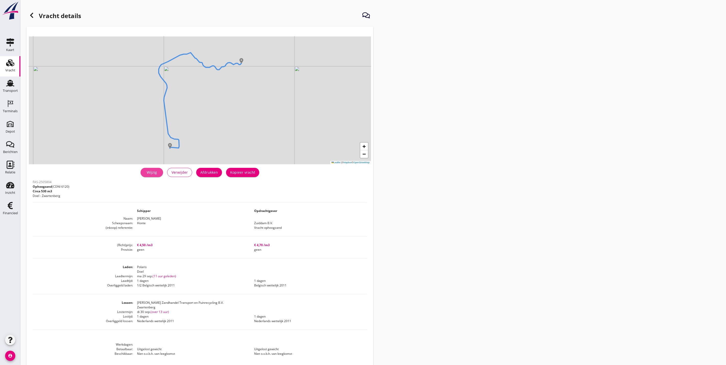
click at [150, 168] on link "Wijzig" at bounding box center [152, 172] width 22 height 9
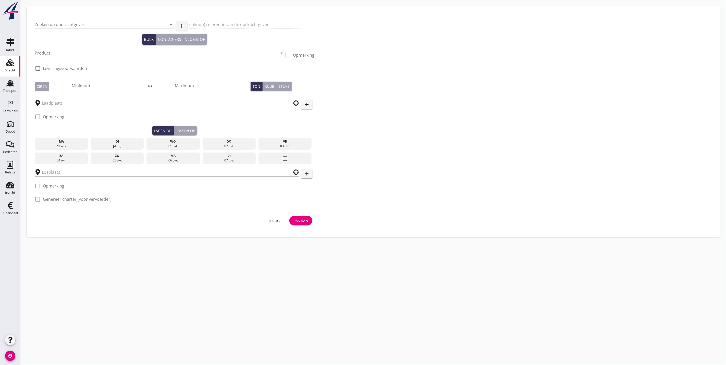
type input "Zuiddam B.V."
type input "Vracht ophoogzand"
type input "Ophoogzand (6120)"
type input "530"
type input "Polaris"
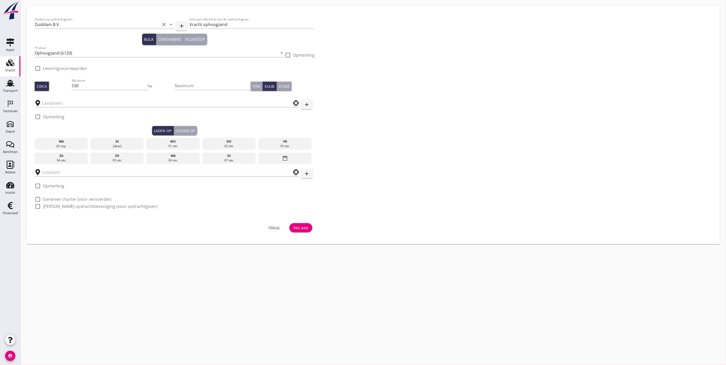
type input "[PERSON_NAME] Zandhandel Transport en Puinrecycling B.V."
checkbox input "true"
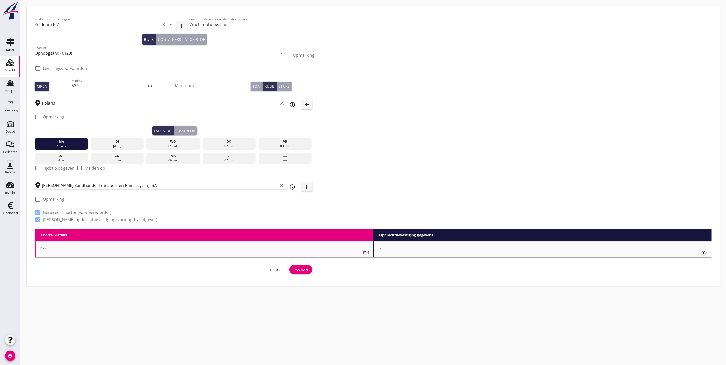
type input "4.5"
checkbox input "false"
radio input "false"
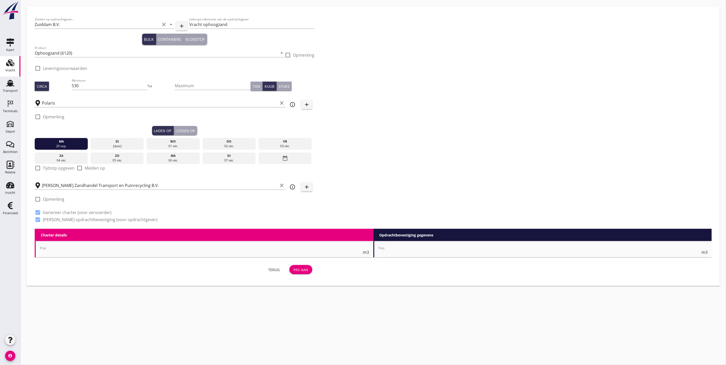
type input "1"
type input "4.7"
checkbox input "false"
radio input "false"
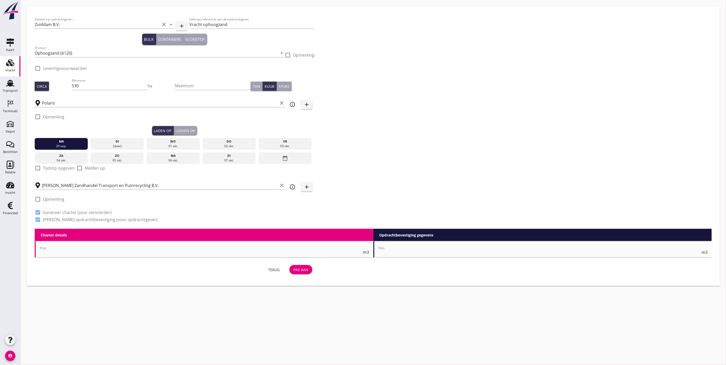
radio input "false"
type input "1"
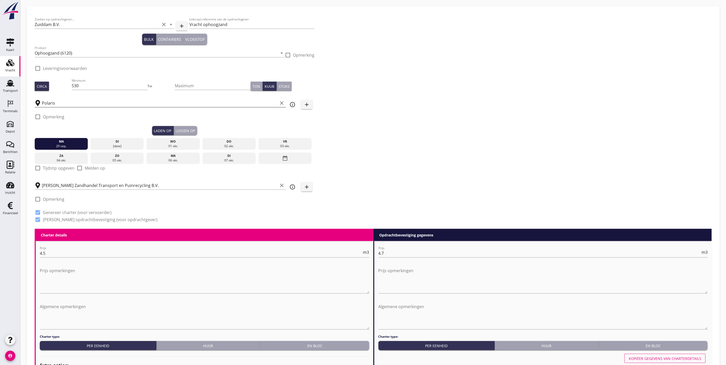
click at [124, 100] on input "Polaris" at bounding box center [160, 103] width 236 height 8
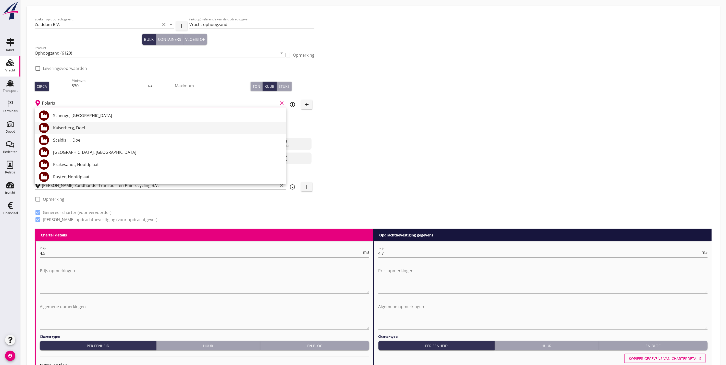
click at [142, 128] on div "Kaiserberg, Doel" at bounding box center [167, 128] width 228 height 6
type input "Kaiserberg, Doel"
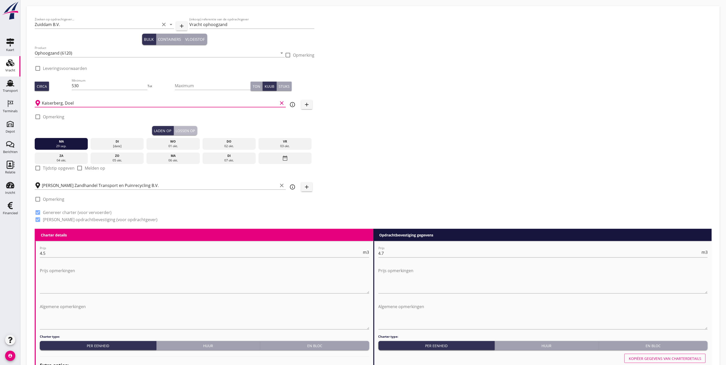
click at [183, 130] on div "Lossen op" at bounding box center [185, 130] width 19 height 5
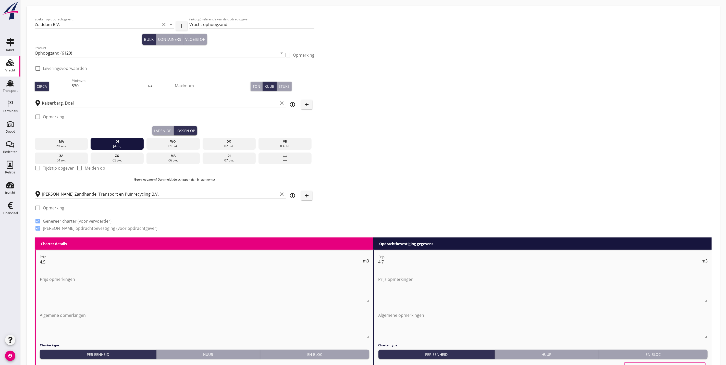
click at [161, 129] on div "Laden op" at bounding box center [162, 130] width 17 height 5
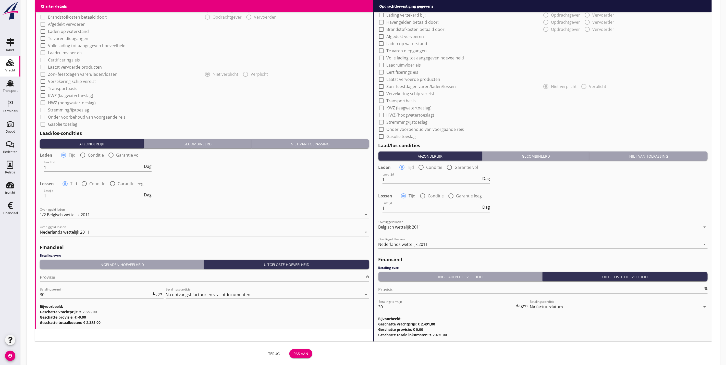
scroll to position [384, 0]
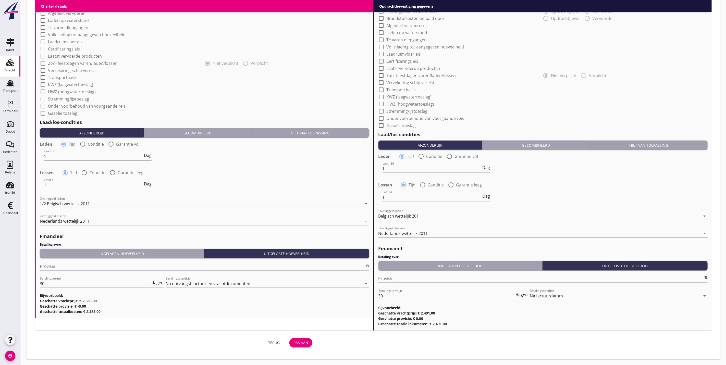
click at [306, 343] on div "Pas aan" at bounding box center [300, 342] width 15 height 5
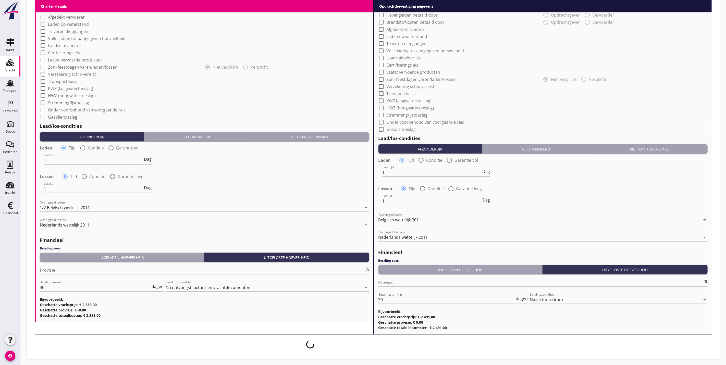
scroll to position [380, 0]
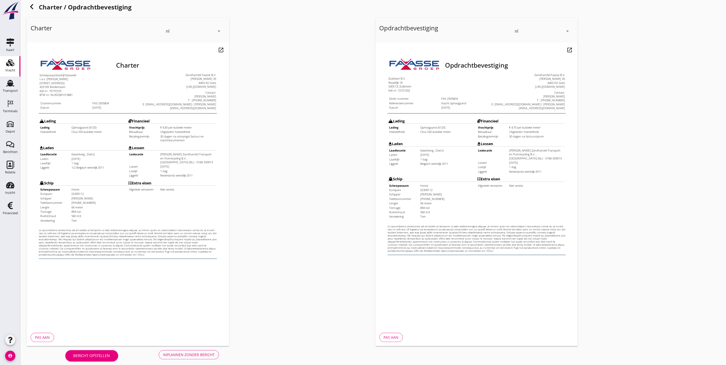
scroll to position [12, 0]
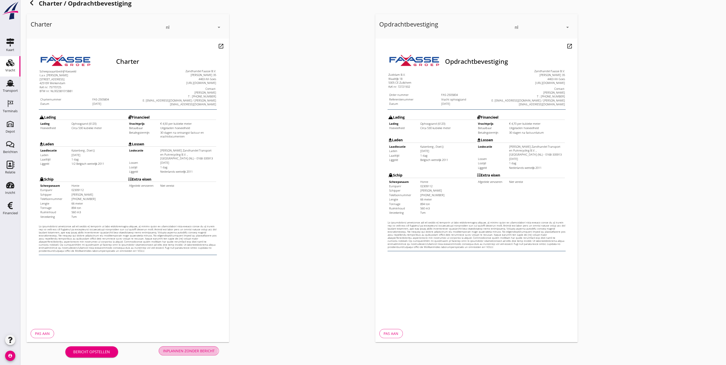
click at [184, 350] on div "Inplannen zonder bericht" at bounding box center [189, 350] width 52 height 5
